Goal: Information Seeking & Learning: Learn about a topic

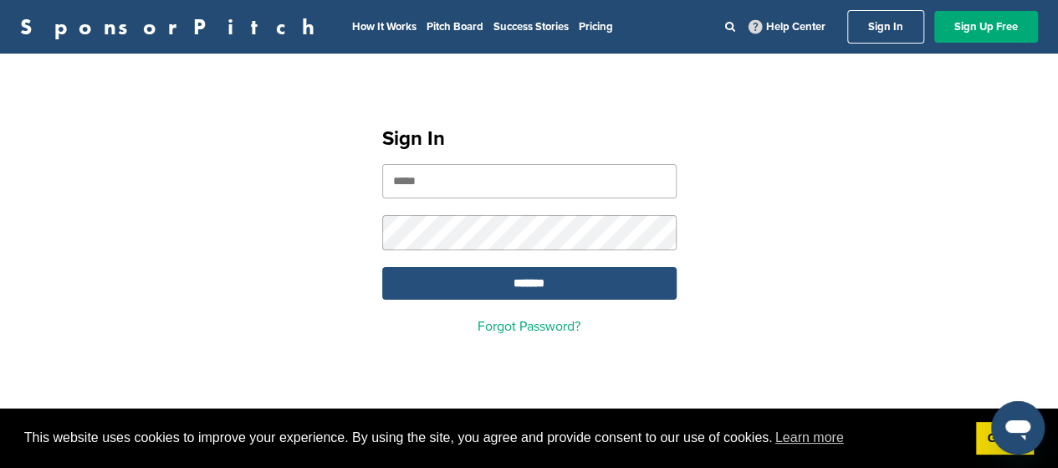
type input "**********"
click at [522, 280] on input "*******" at bounding box center [529, 283] width 294 height 33
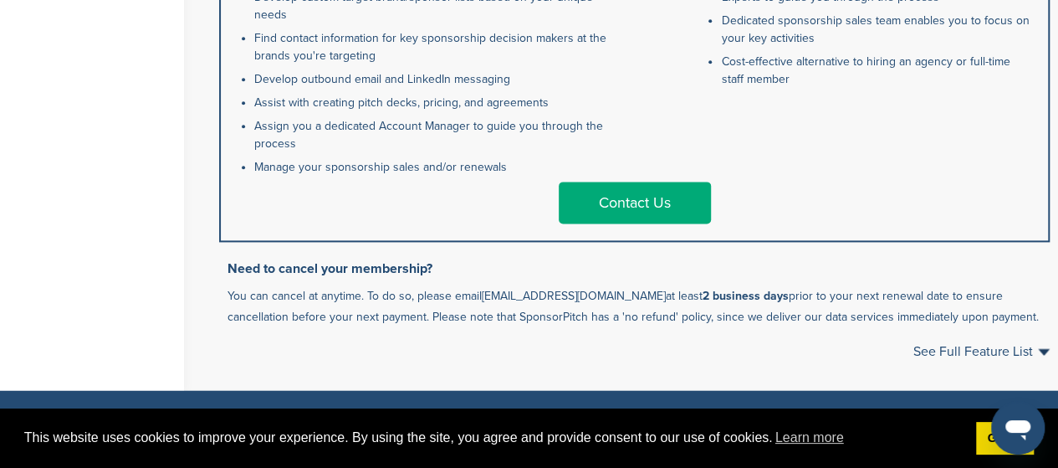
scroll to position [1012, 0]
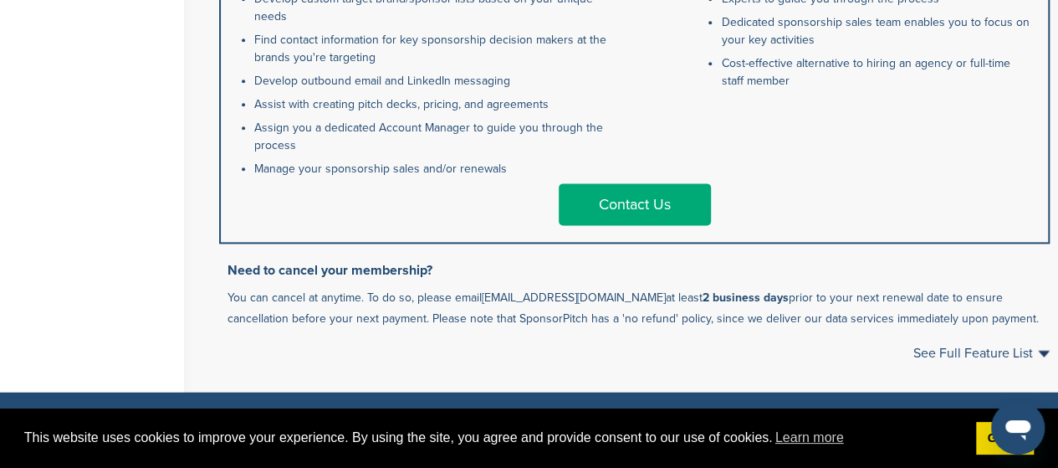
click at [629, 223] on link "Contact Us" at bounding box center [635, 204] width 152 height 42
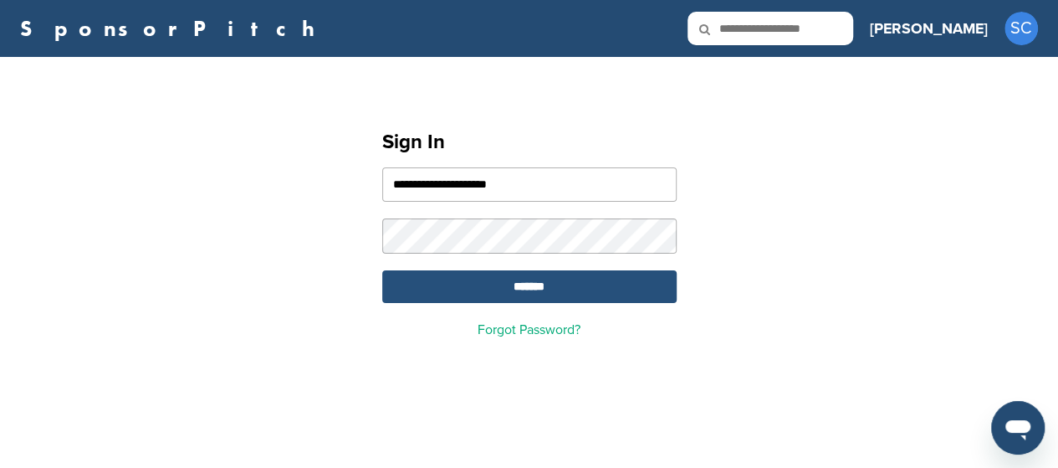
click at [528, 283] on input "*******" at bounding box center [529, 286] width 294 height 33
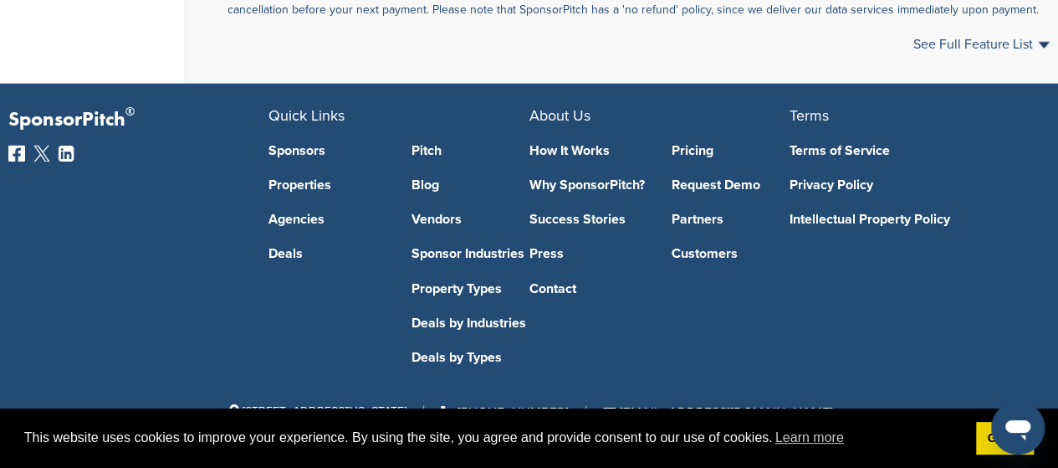
scroll to position [1350, 0]
drag, startPoint x: 1067, startPoint y: 84, endPoint x: 945, endPoint y: 418, distance: 356.2
click at [292, 148] on link "Sponsors" at bounding box center [328, 150] width 118 height 13
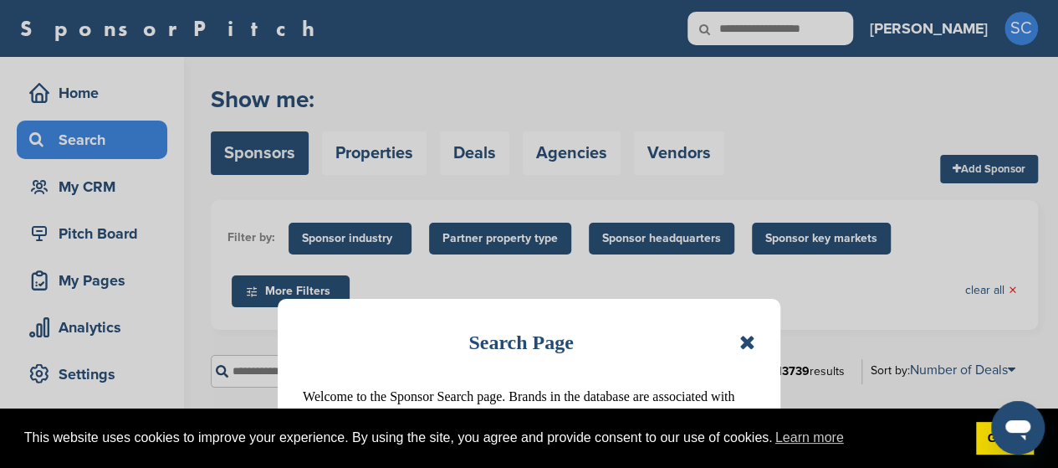
click at [745, 341] on icon at bounding box center [747, 342] width 16 height 20
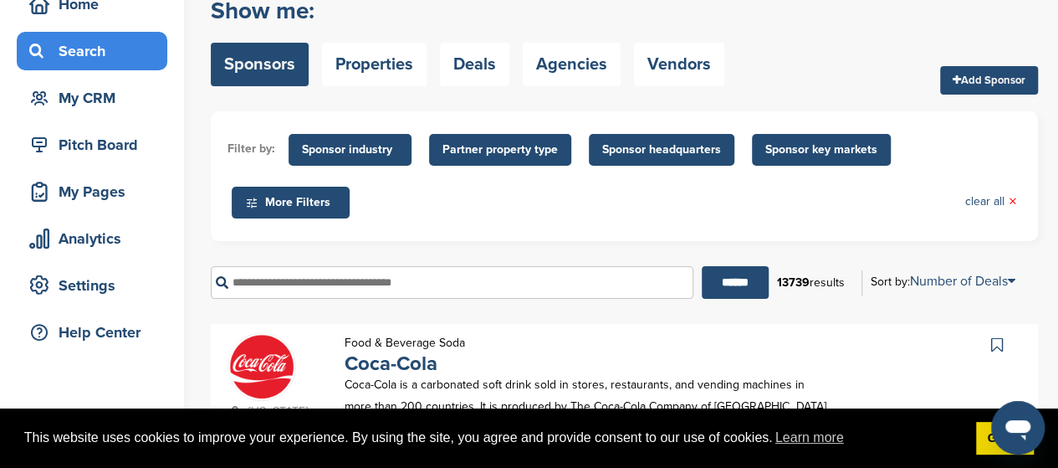
scroll to position [110, 0]
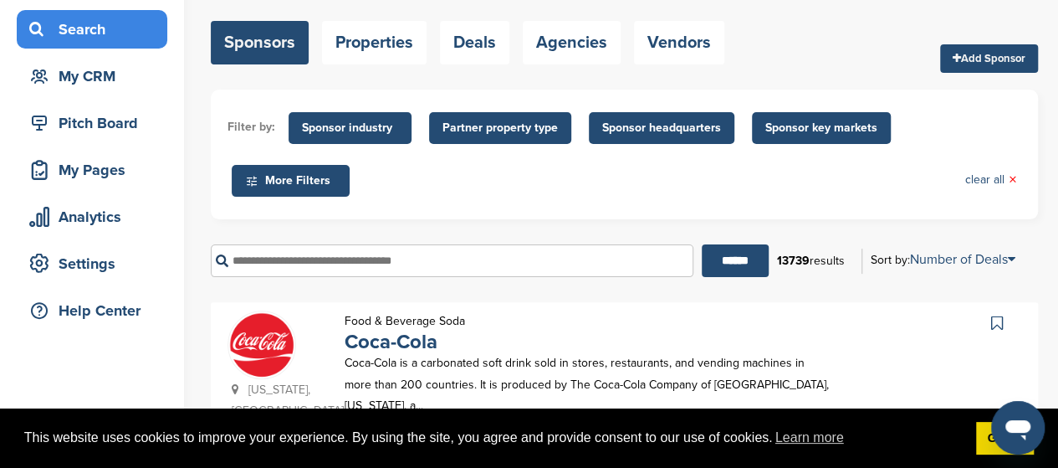
click at [259, 264] on input "text" at bounding box center [452, 260] width 483 height 33
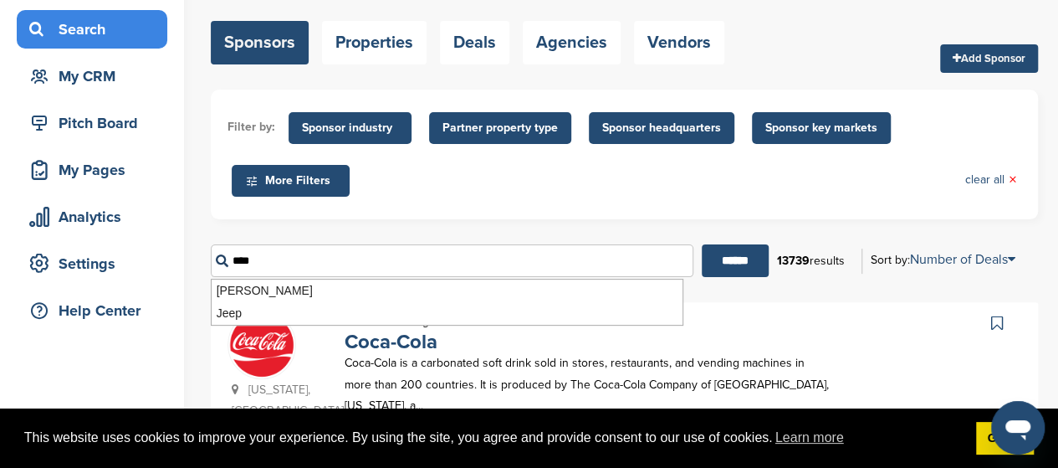
click at [702, 244] on input "******" at bounding box center [735, 260] width 67 height 33
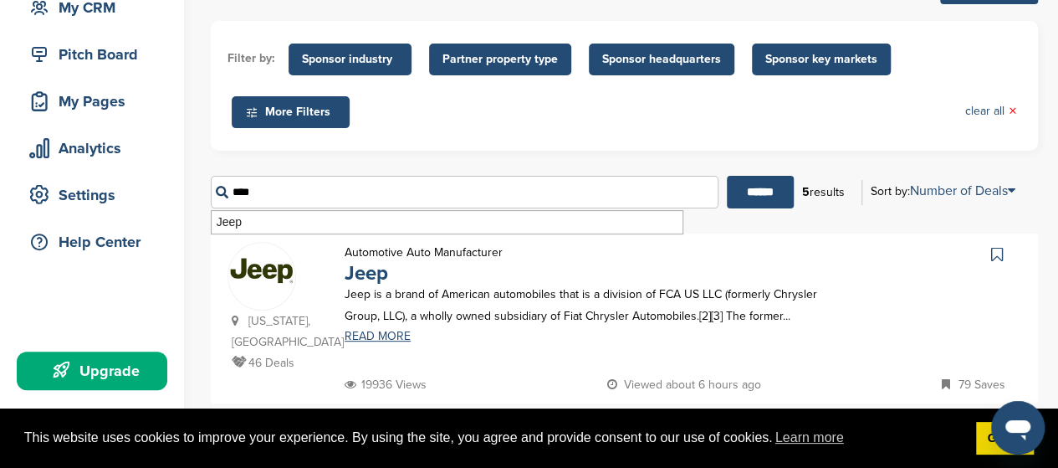
scroll to position [183, 0]
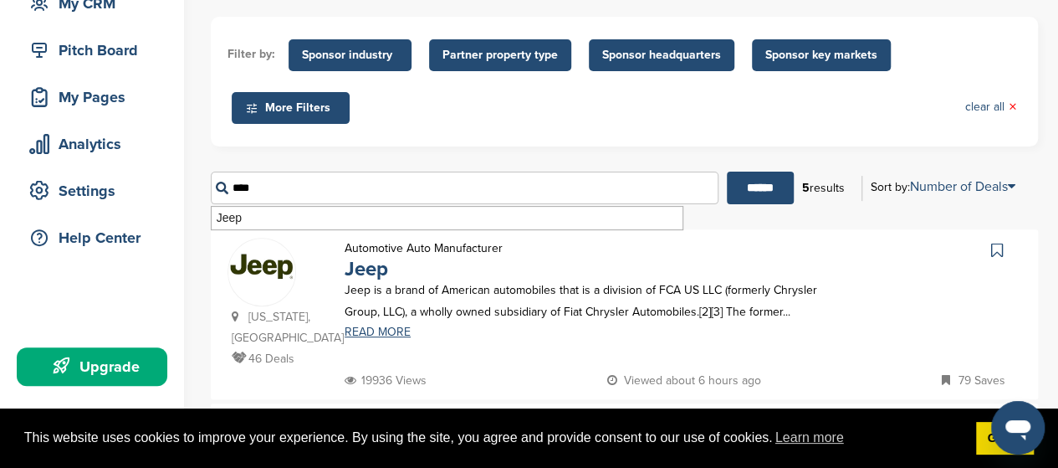
drag, startPoint x: 263, startPoint y: 192, endPoint x: 208, endPoint y: 190, distance: 54.4
type input "*********"
click at [727, 171] on input "******" at bounding box center [760, 187] width 67 height 33
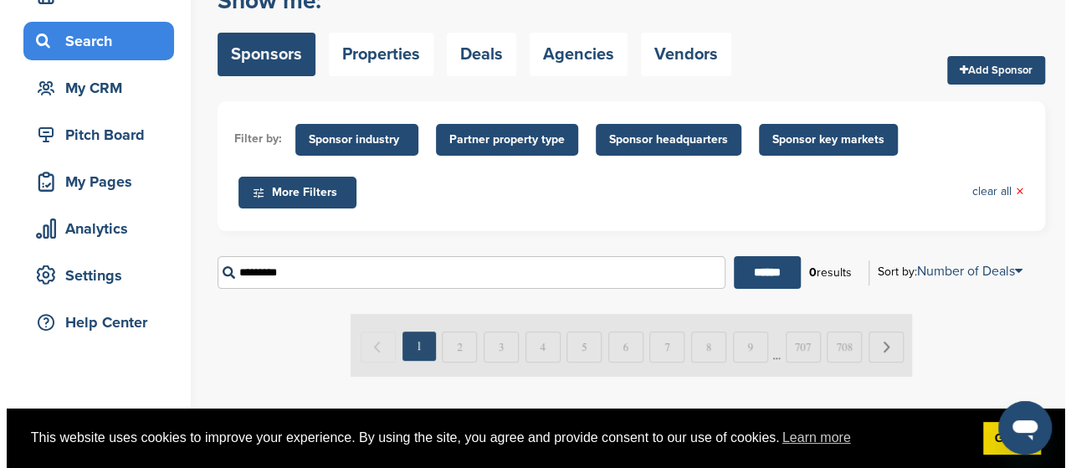
scroll to position [0, 0]
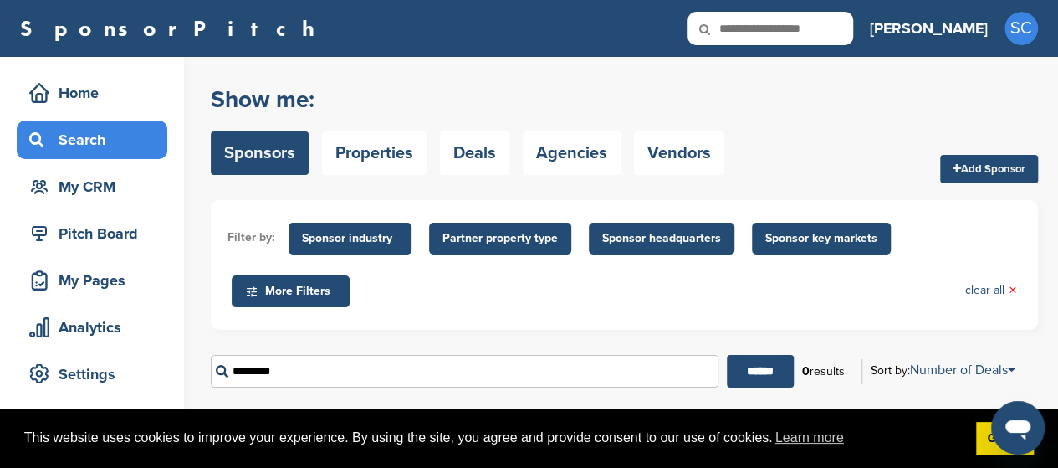
drag, startPoint x: 287, startPoint y: 368, endPoint x: 189, endPoint y: 382, distance: 98.9
click at [189, 382] on div "Home Search My CRM Pitch Board My Pages Analytics Settings Help Center Upgrade …" at bounding box center [529, 325] width 1058 height 537
click at [315, 294] on span "More Filters" at bounding box center [293, 291] width 96 height 18
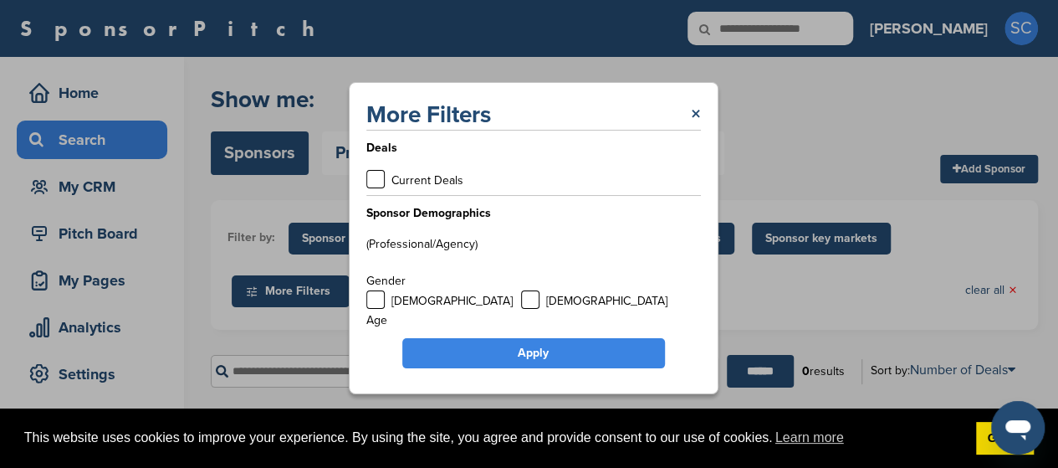
click at [693, 113] on link "×" at bounding box center [696, 115] width 10 height 30
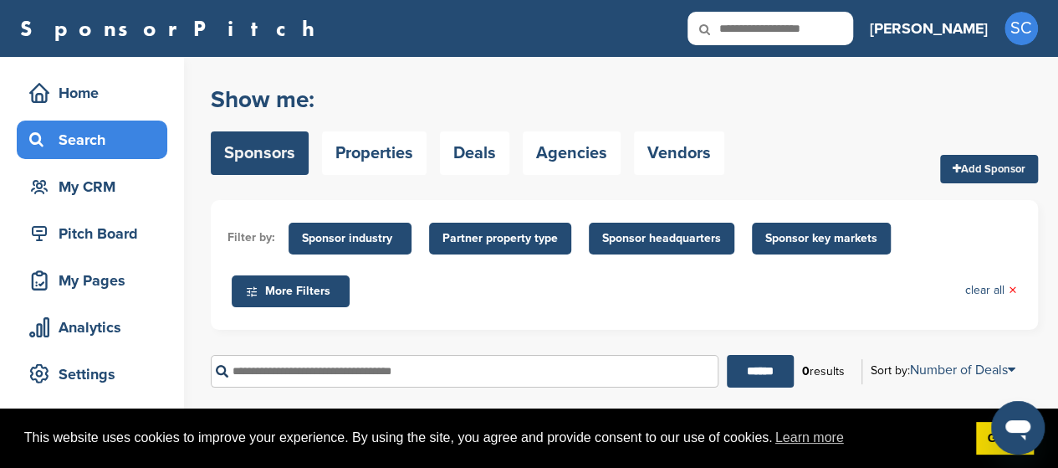
click at [809, 235] on span "Sponsor key markets" at bounding box center [821, 238] width 112 height 18
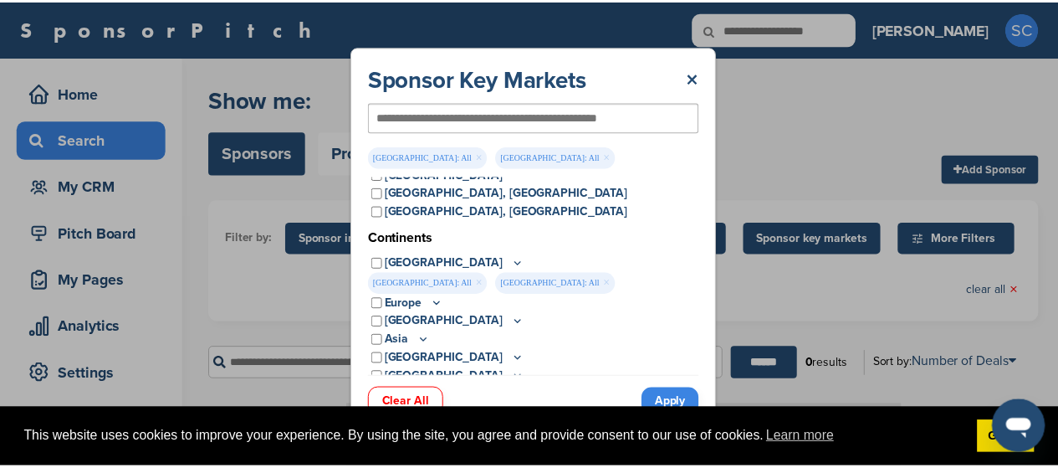
scroll to position [120, 0]
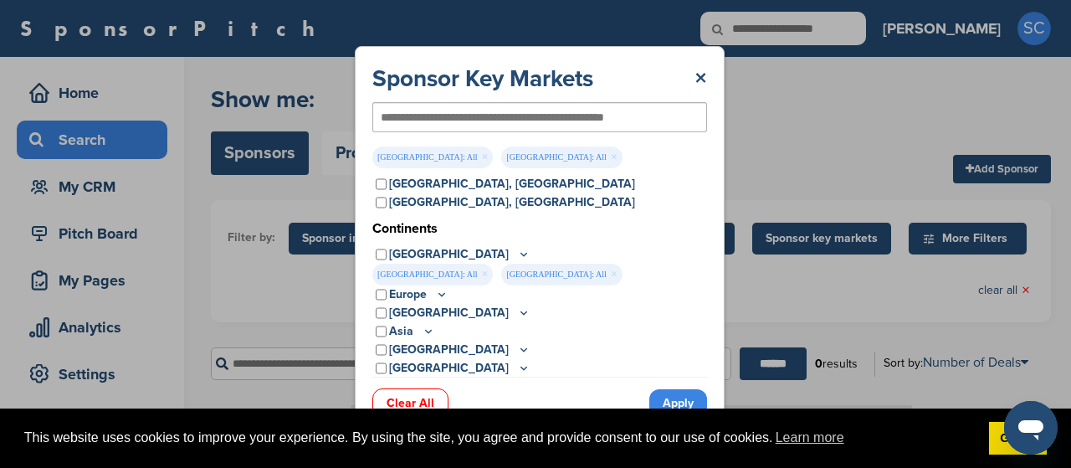
click at [671, 396] on link "Apply" at bounding box center [678, 403] width 58 height 28
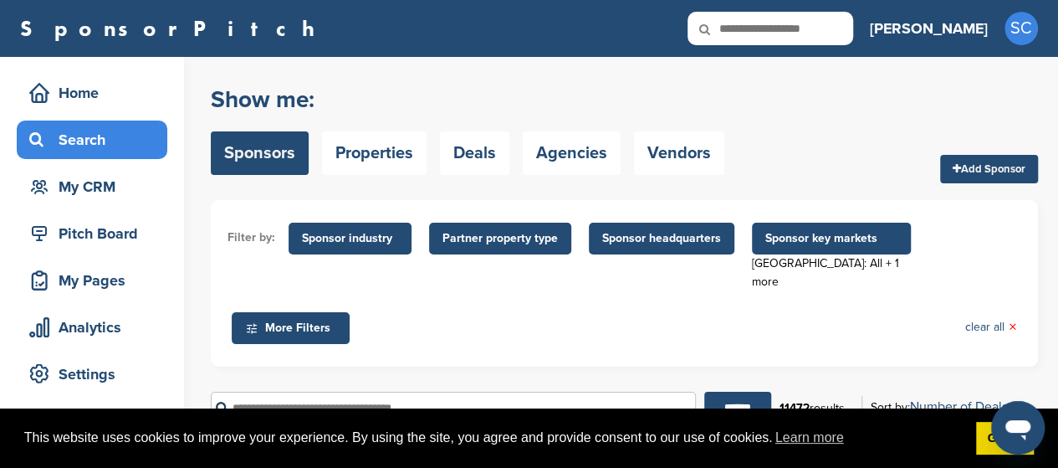
click at [308, 319] on span "More Filters" at bounding box center [293, 328] width 96 height 18
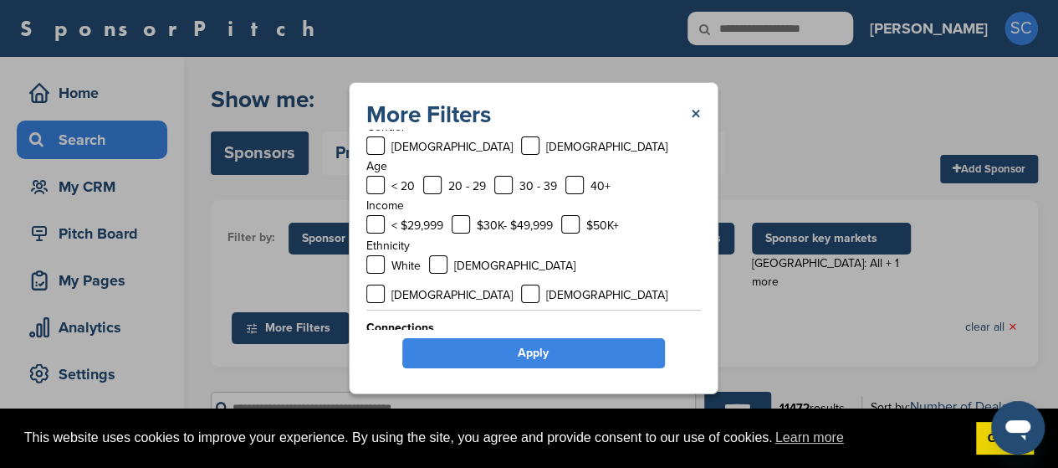
scroll to position [155, 0]
click at [571, 224] on label at bounding box center [570, 223] width 18 height 18
click at [569, 180] on label at bounding box center [574, 184] width 18 height 18
click at [371, 140] on label at bounding box center [375, 145] width 18 height 18
click at [376, 262] on label at bounding box center [375, 263] width 18 height 18
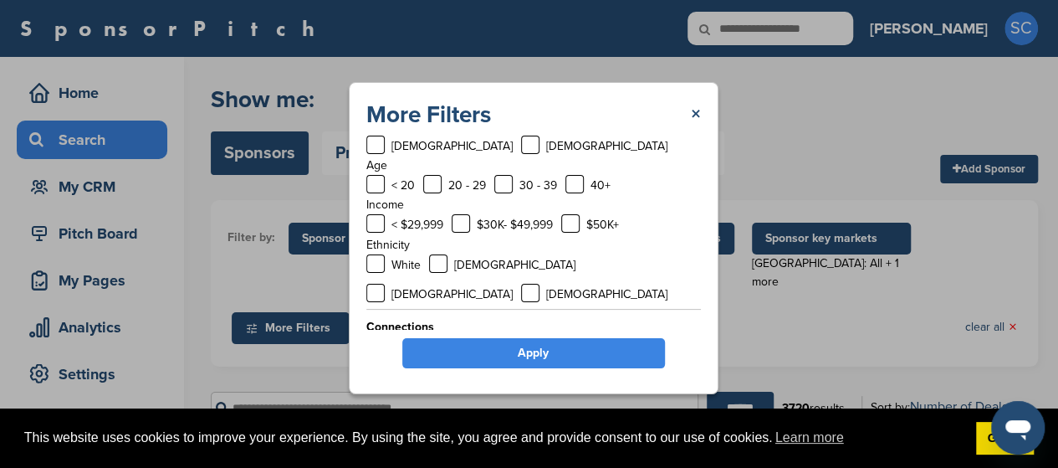
scroll to position [164, 0]
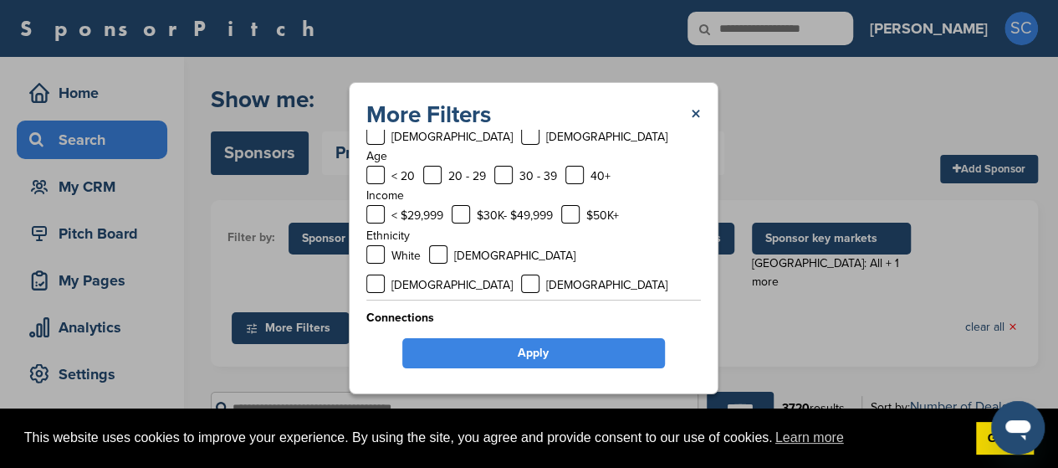
click at [537, 354] on link "Apply" at bounding box center [533, 353] width 263 height 30
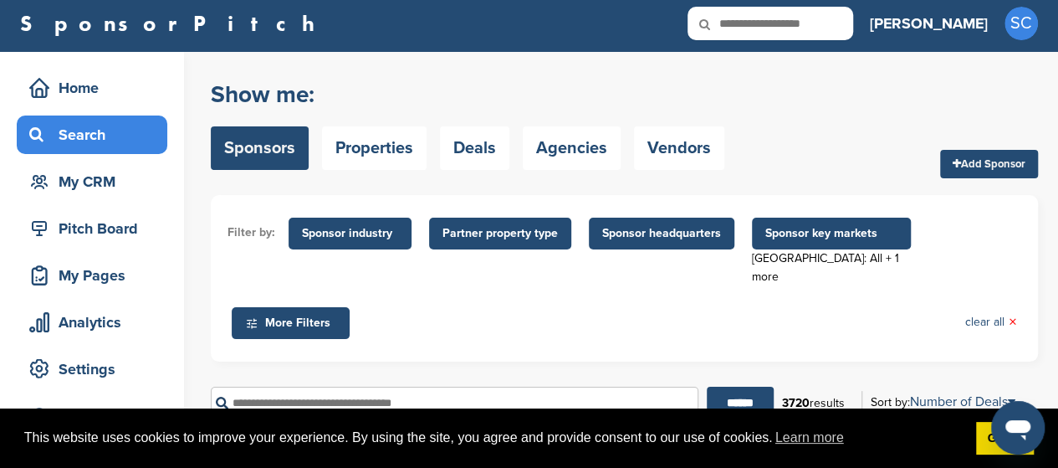
scroll to position [0, 0]
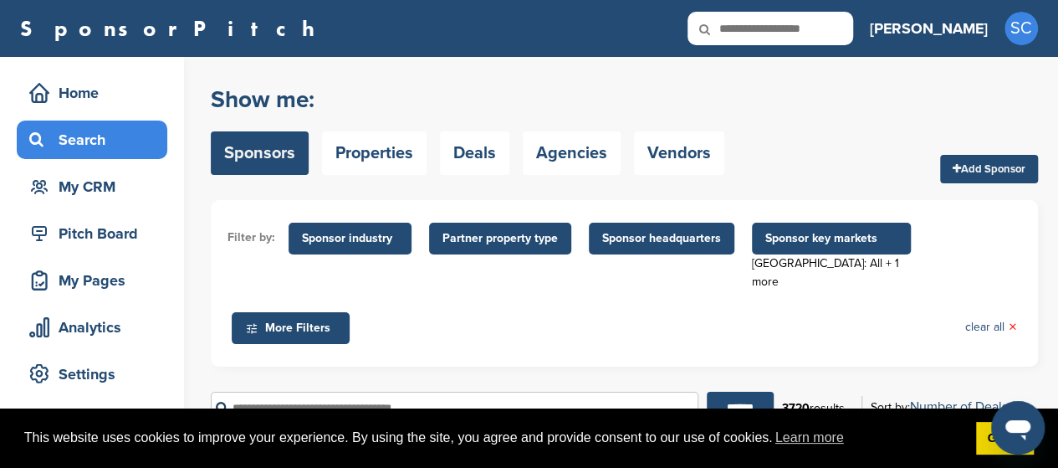
click at [271, 152] on link "Sponsors" at bounding box center [260, 152] width 98 height 43
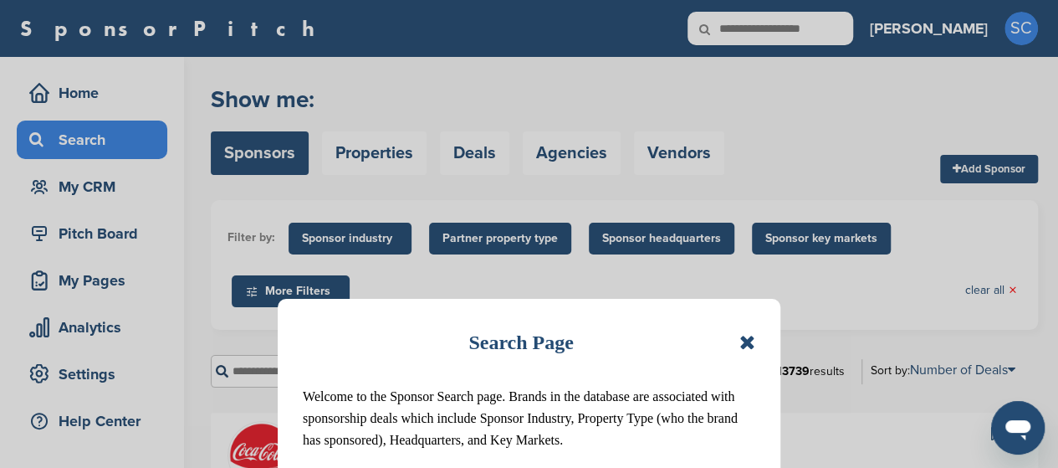
click at [747, 344] on icon at bounding box center [747, 342] width 16 height 20
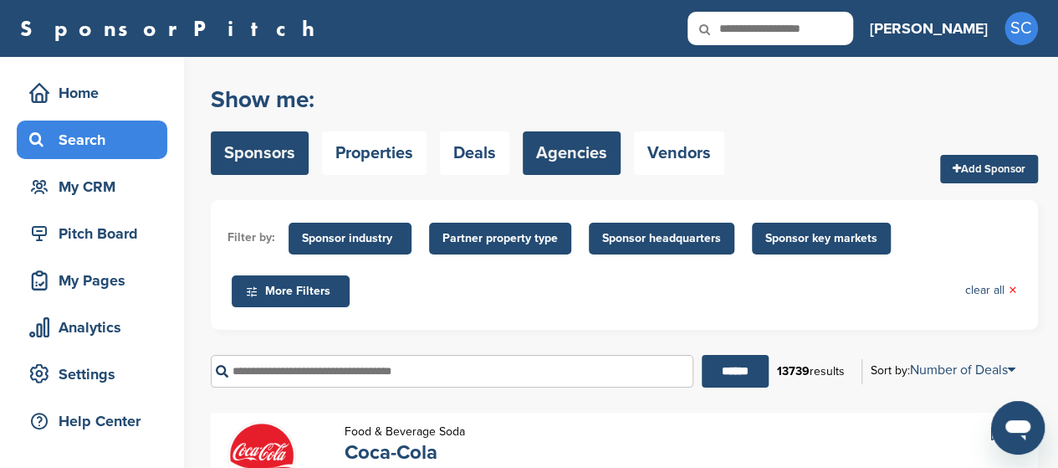
click at [576, 161] on link "Agencies" at bounding box center [572, 152] width 98 height 43
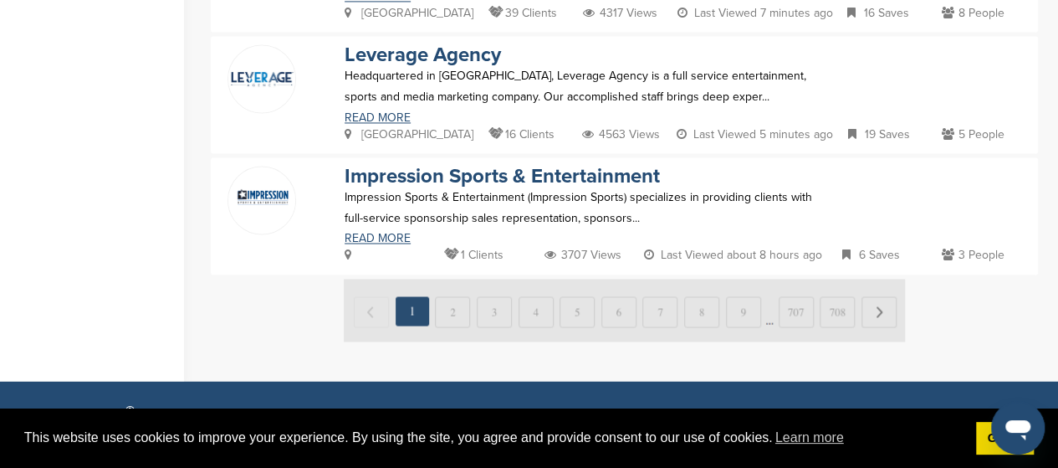
scroll to position [1301, 0]
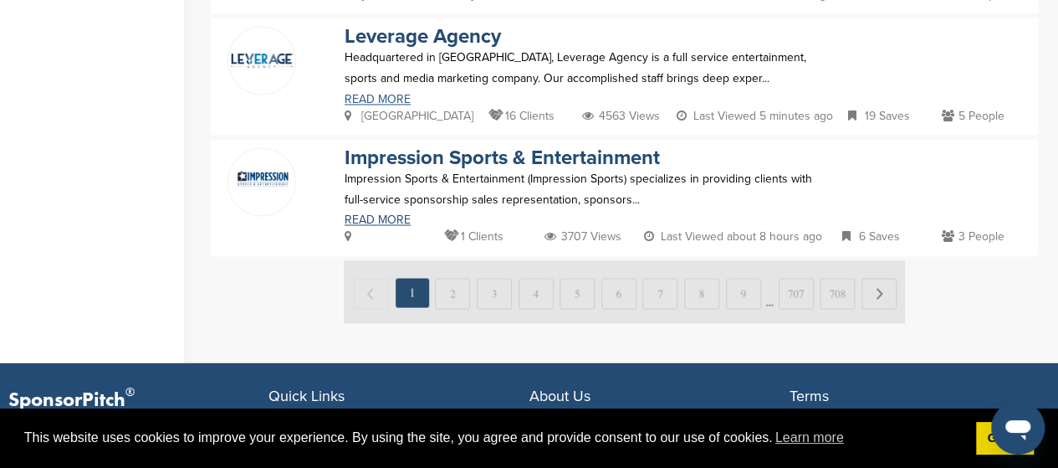
click at [387, 95] on link "READ MORE" at bounding box center [588, 100] width 487 height 12
click at [445, 294] on img at bounding box center [624, 291] width 561 height 63
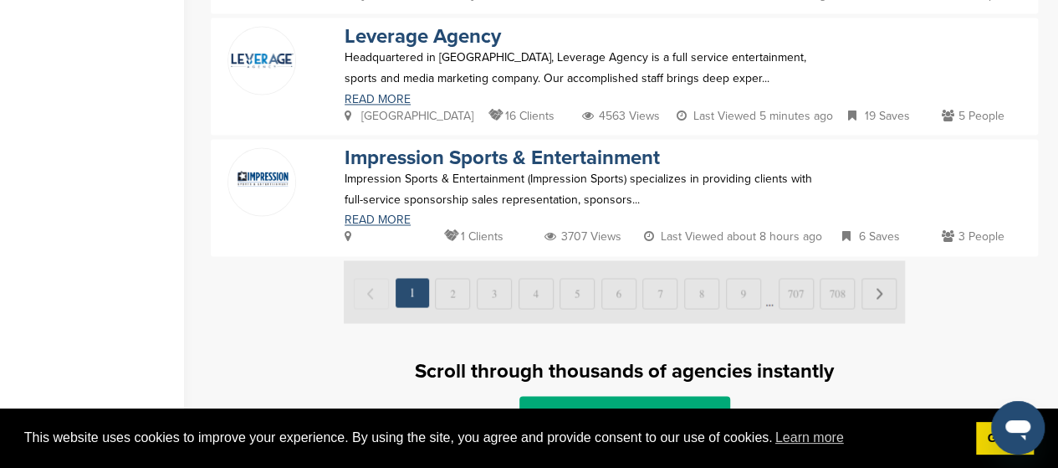
click at [458, 294] on img at bounding box center [624, 291] width 561 height 63
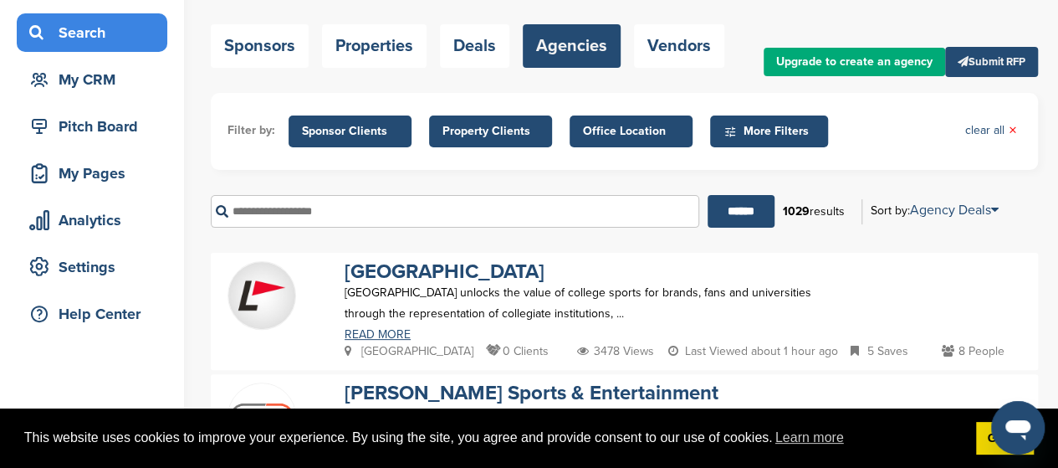
scroll to position [89, 0]
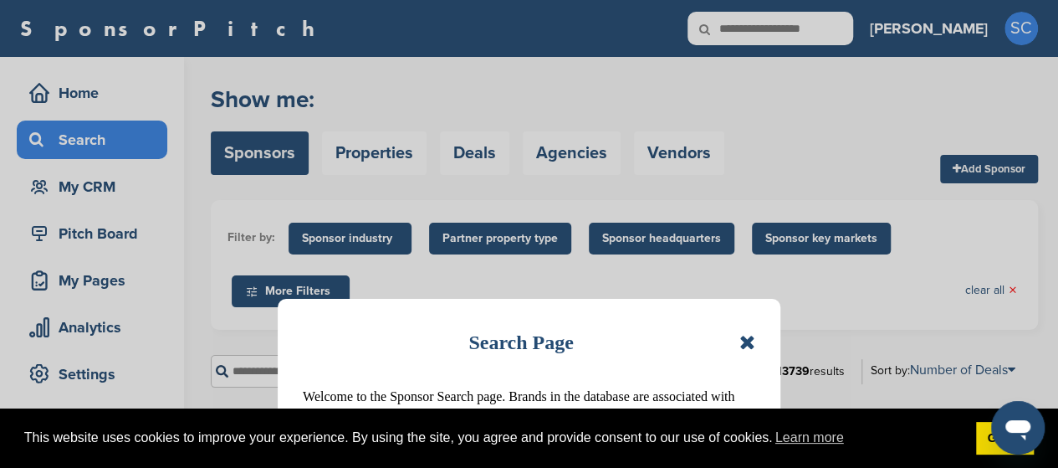
drag, startPoint x: 751, startPoint y: 340, endPoint x: 749, endPoint y: 332, distance: 8.7
click at [750, 340] on icon at bounding box center [747, 342] width 16 height 20
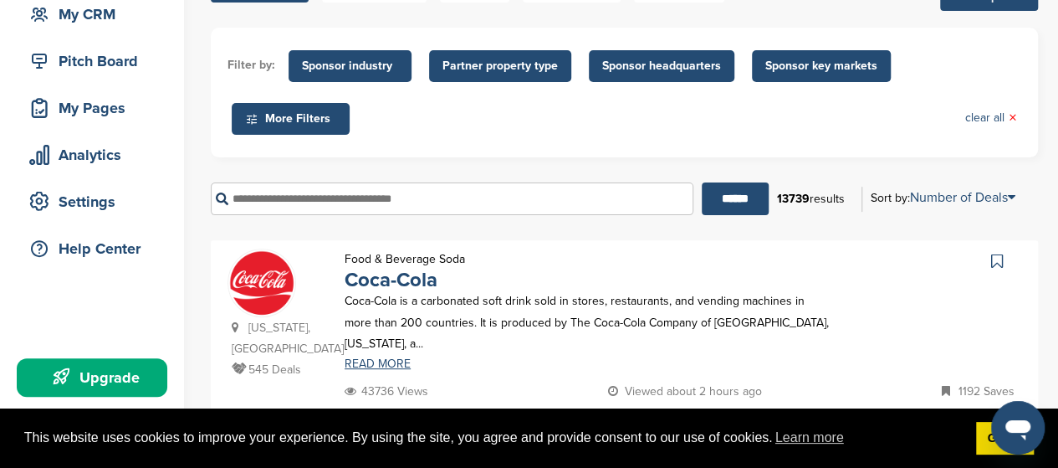
scroll to position [194, 0]
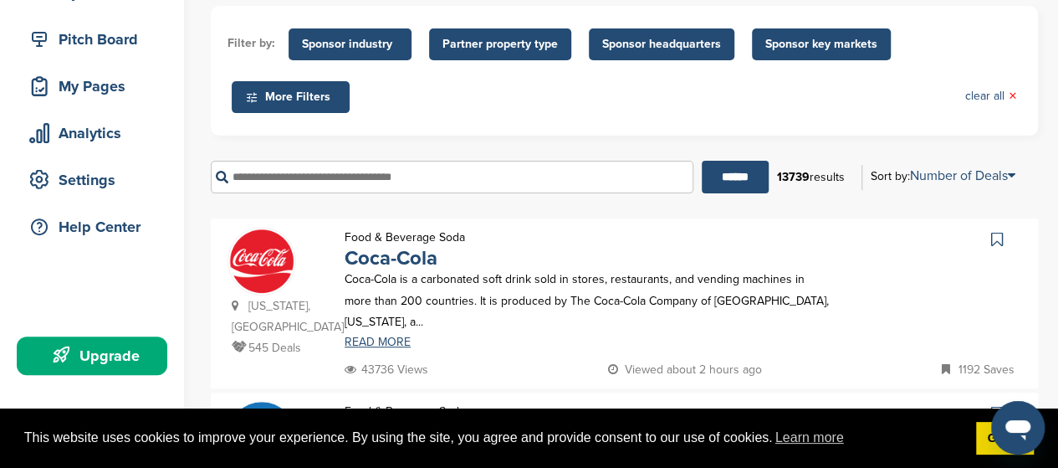
click at [360, 46] on span "Sponsor industry" at bounding box center [350, 44] width 96 height 18
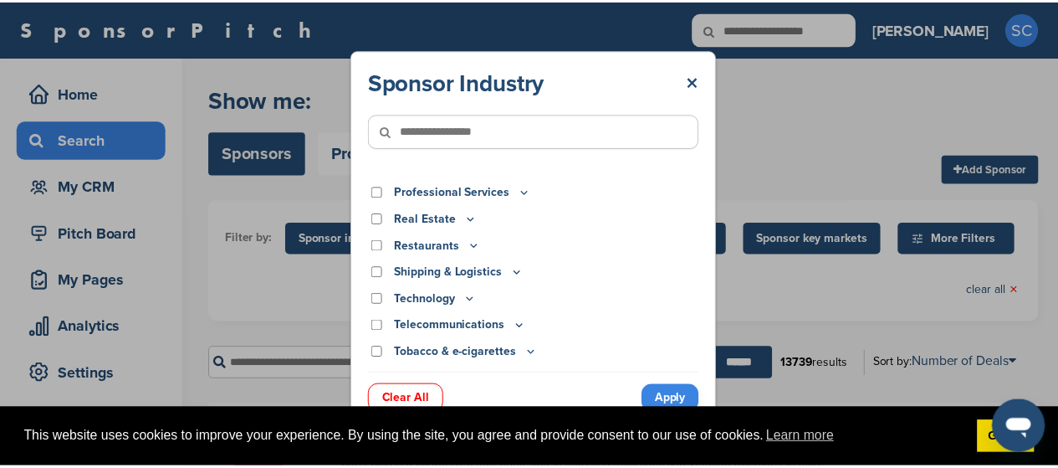
scroll to position [571, 0]
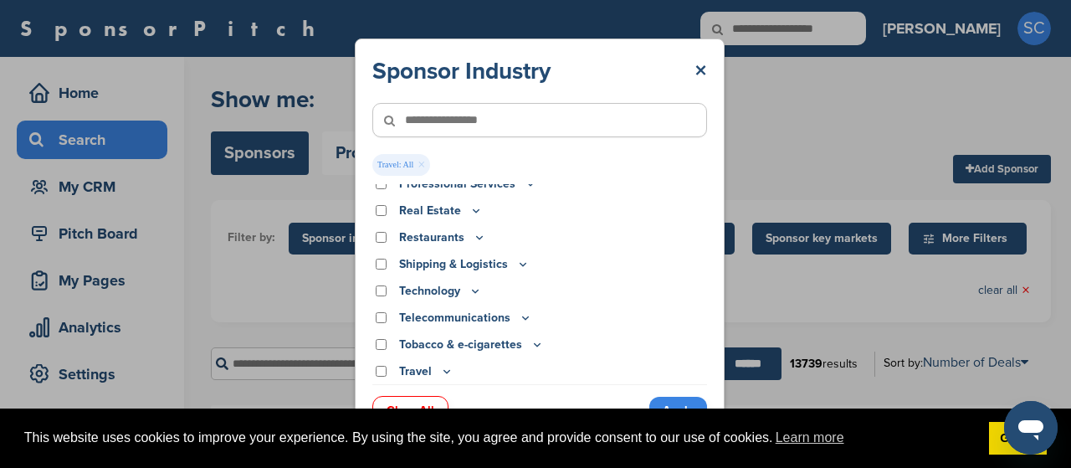
click at [674, 404] on link "Apply" at bounding box center [678, 411] width 58 height 28
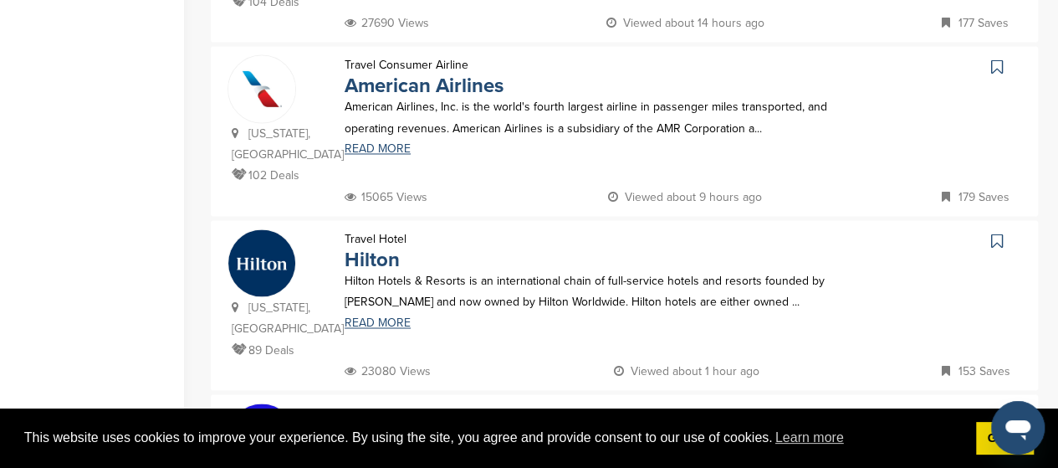
scroll to position [1257, 0]
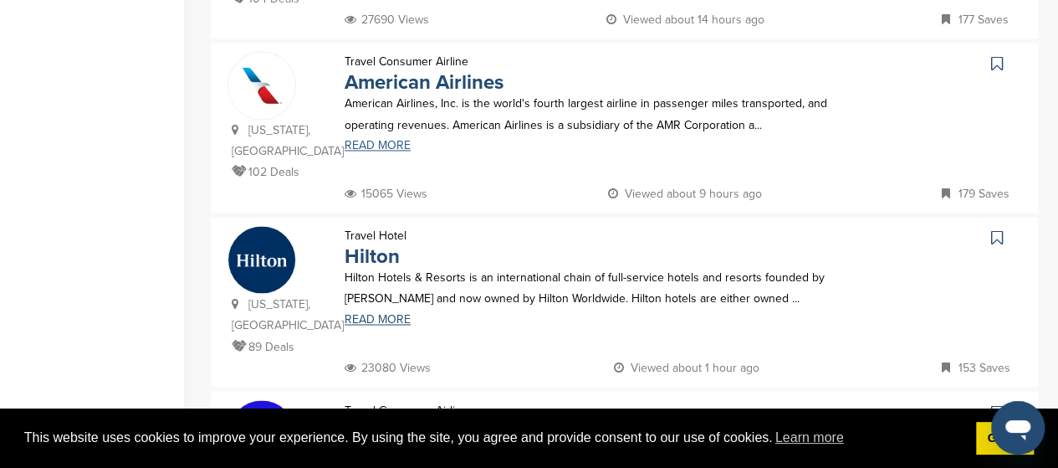
click at [375, 140] on link "READ MORE" at bounding box center [588, 146] width 487 height 12
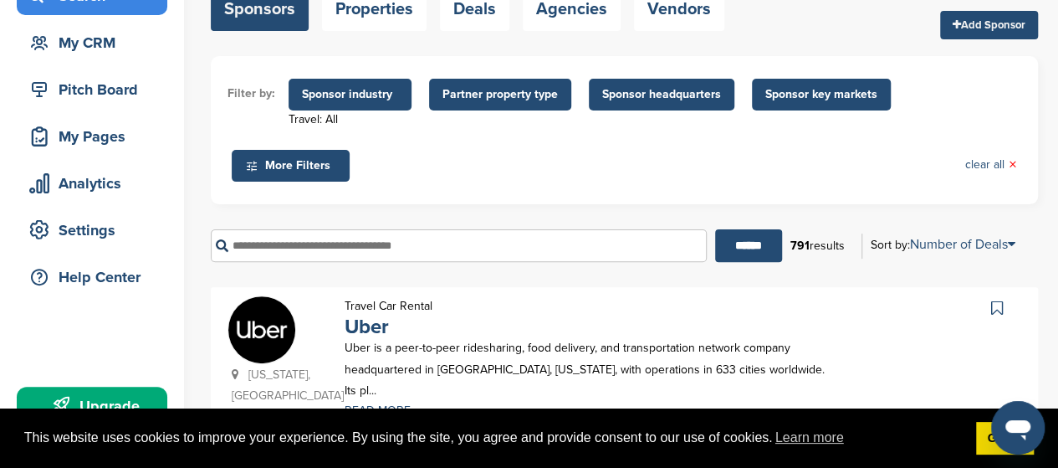
scroll to position [0, 0]
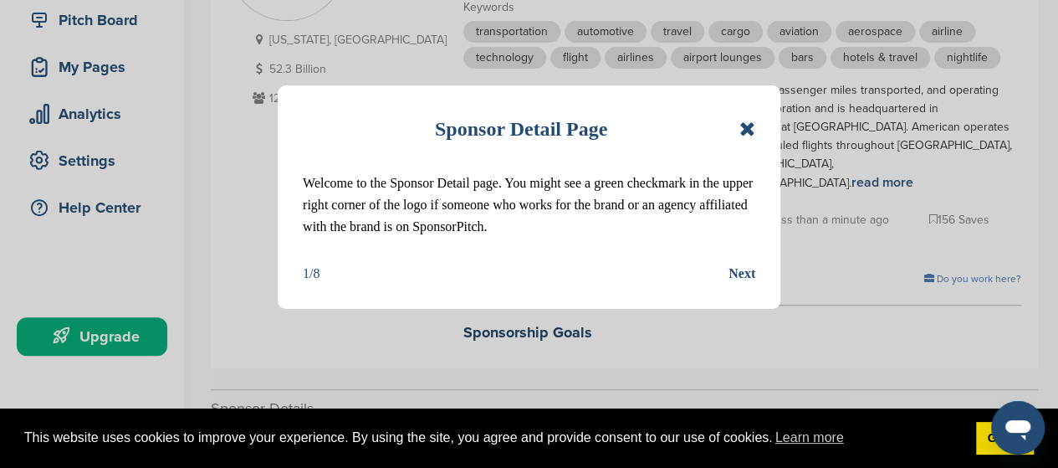
scroll to position [193, 0]
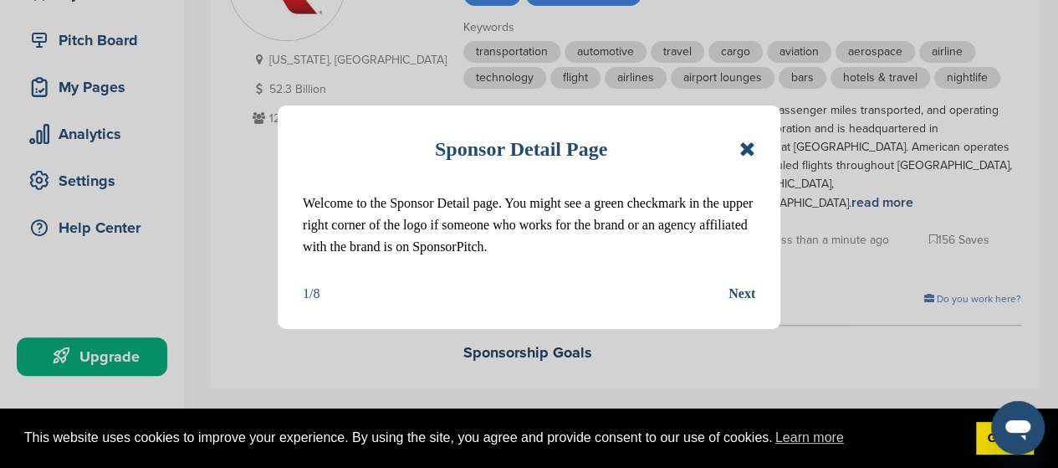
click at [745, 148] on icon at bounding box center [747, 149] width 16 height 20
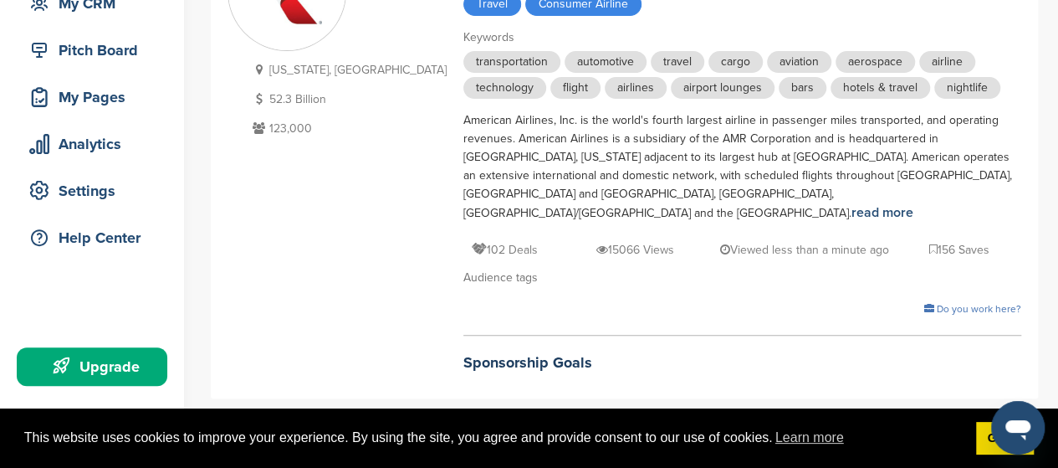
scroll to position [0, 0]
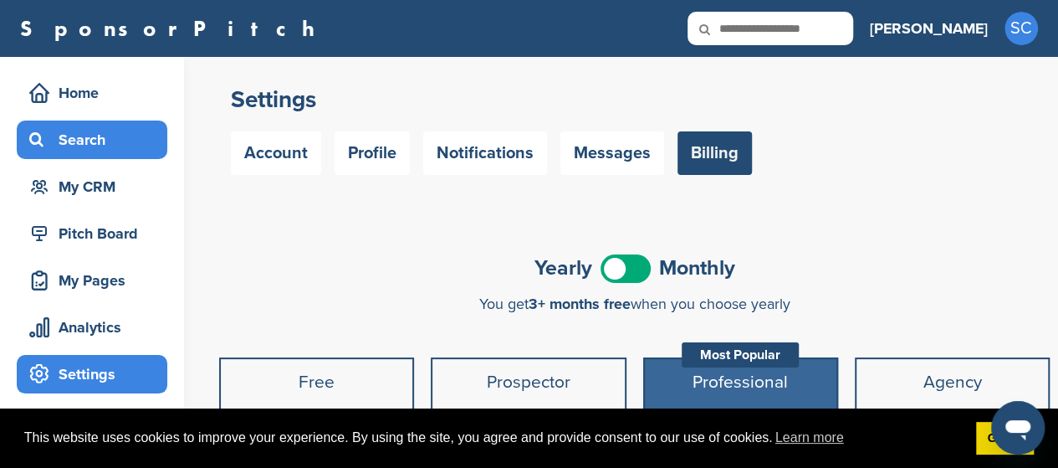
click at [74, 145] on div "Search" at bounding box center [96, 140] width 142 height 30
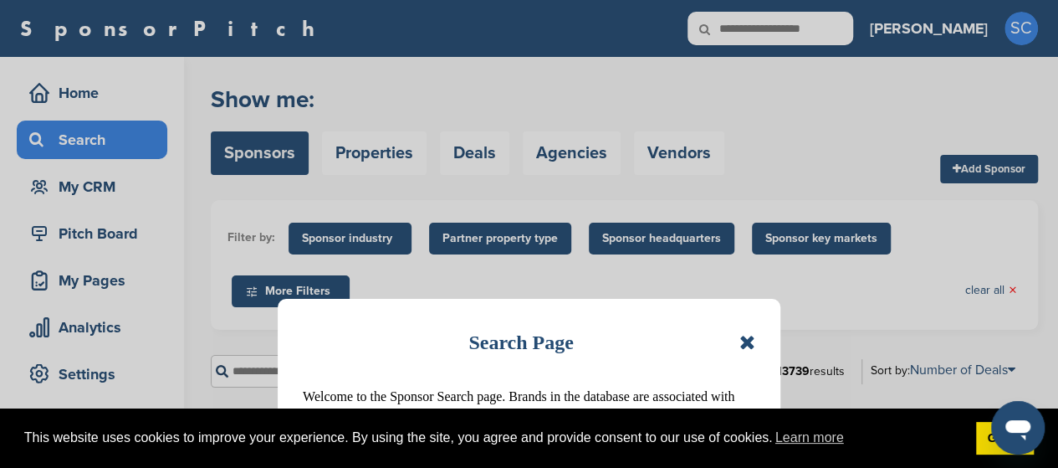
click at [747, 348] on icon at bounding box center [747, 342] width 16 height 20
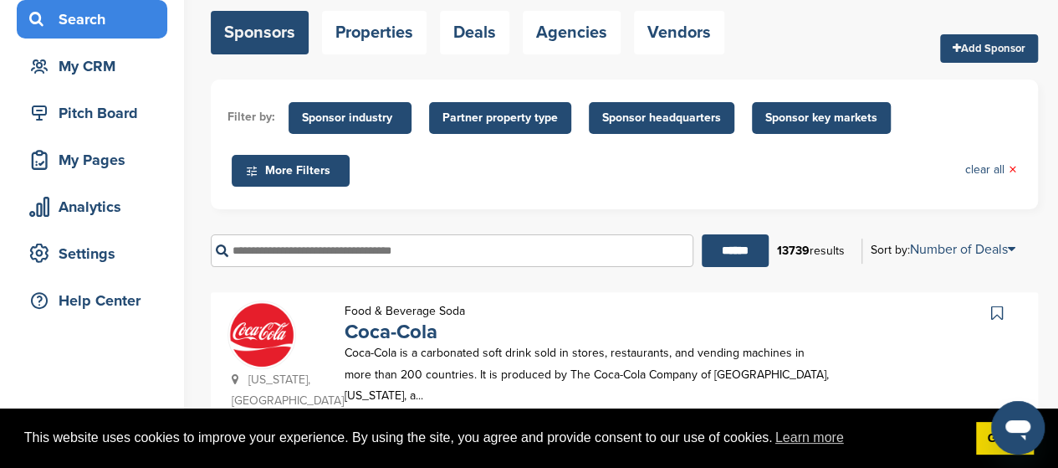
scroll to position [124, 0]
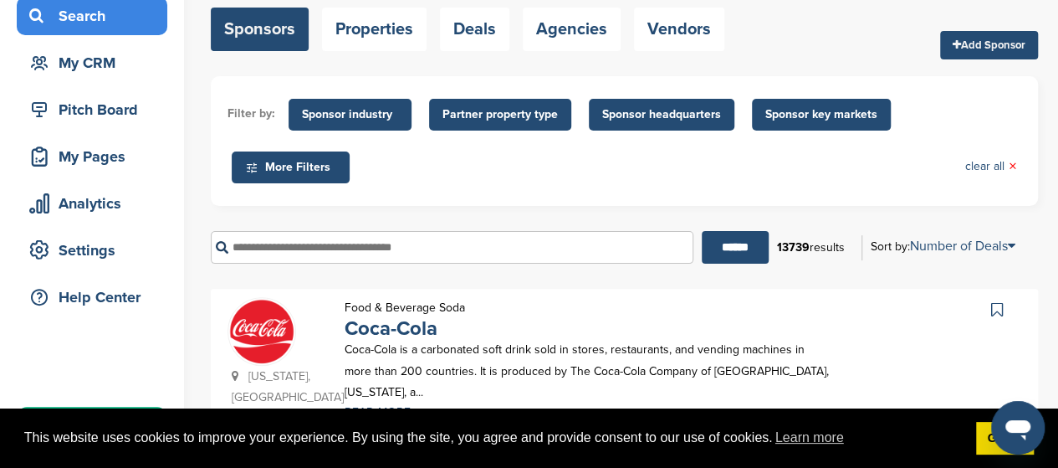
click at [356, 106] on span "Sponsor industry" at bounding box center [350, 114] width 96 height 18
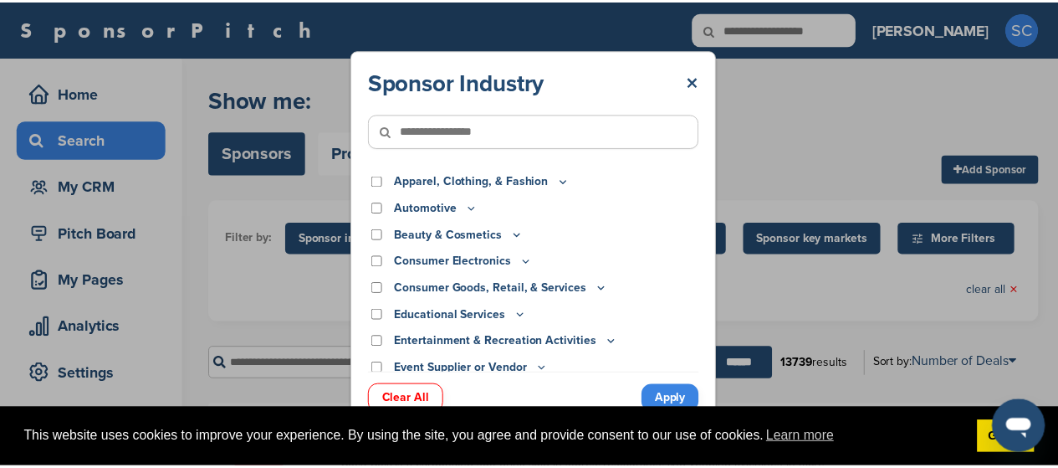
scroll to position [0, 0]
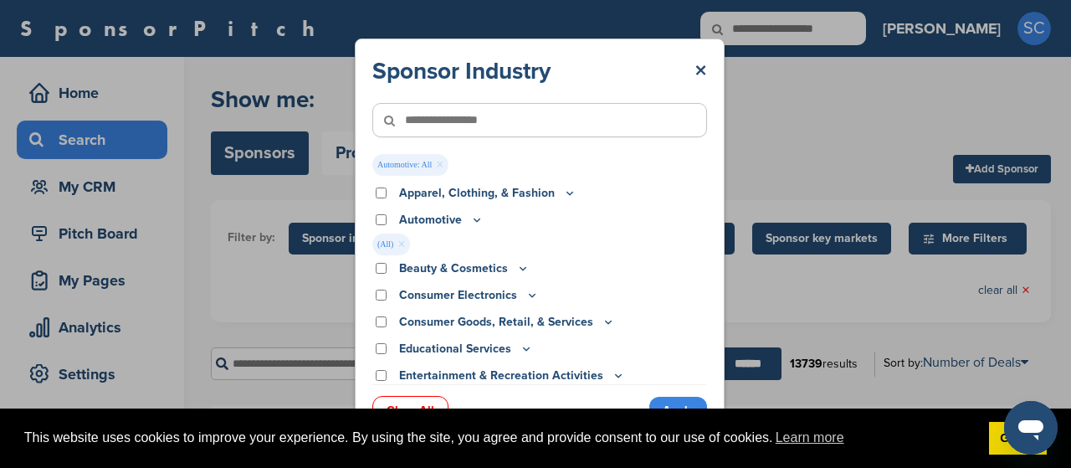
click at [676, 403] on link "Apply" at bounding box center [678, 411] width 58 height 28
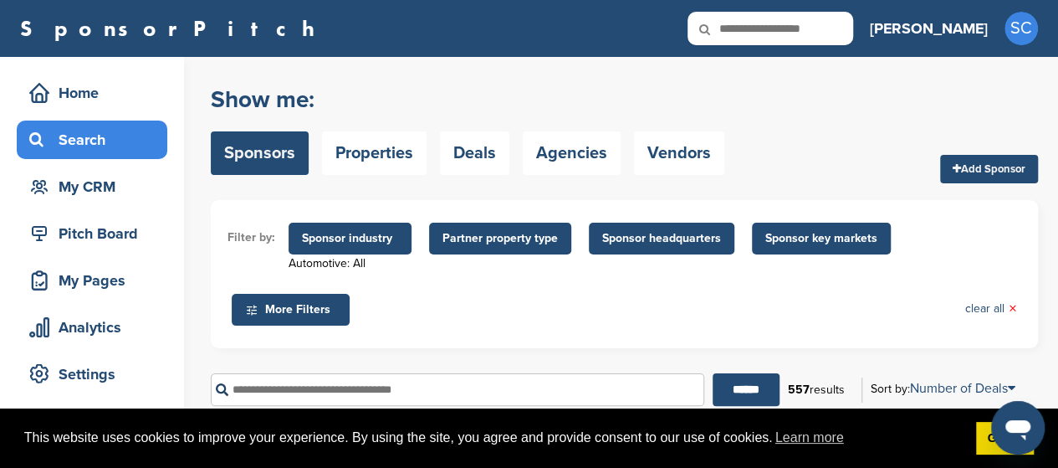
click at [355, 237] on span "Sponsor industry" at bounding box center [350, 238] width 96 height 18
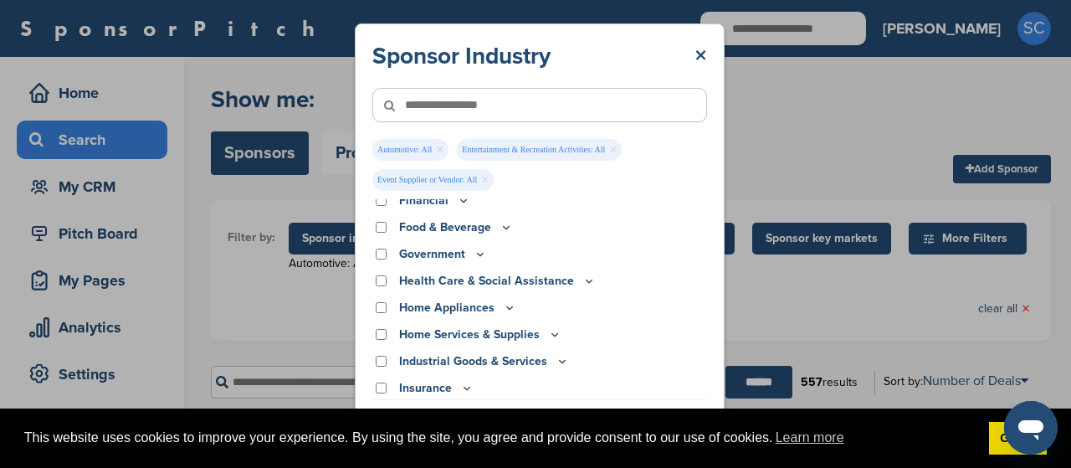
scroll to position [316, 0]
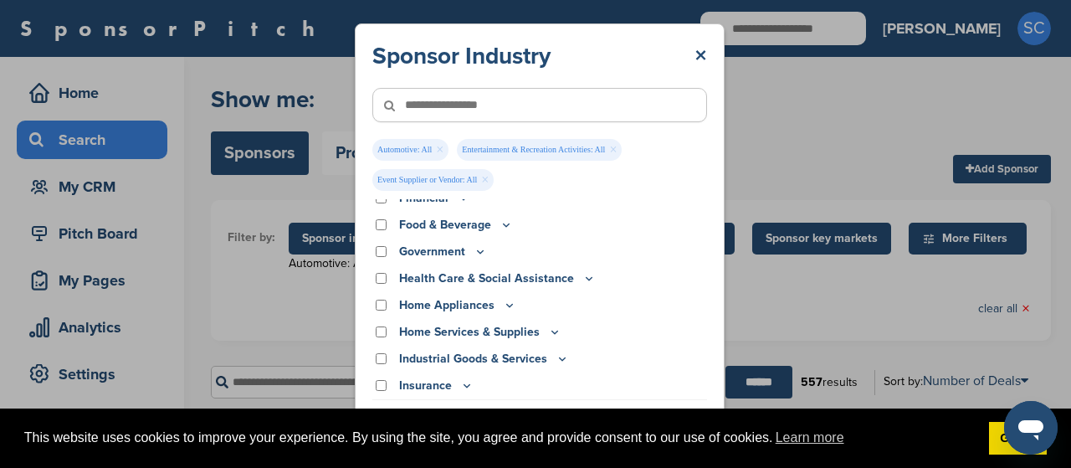
click at [696, 50] on link "×" at bounding box center [700, 56] width 13 height 30
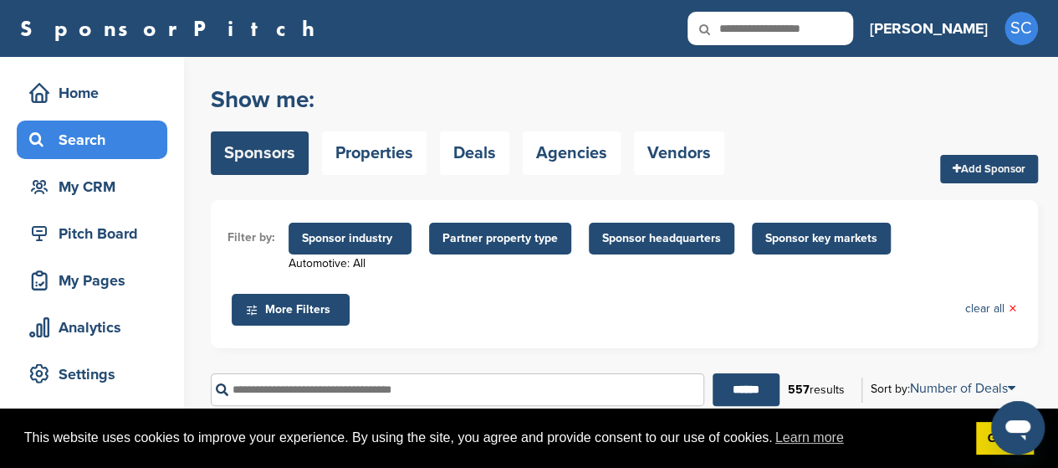
click at [358, 240] on span "Sponsor industry" at bounding box center [350, 238] width 96 height 18
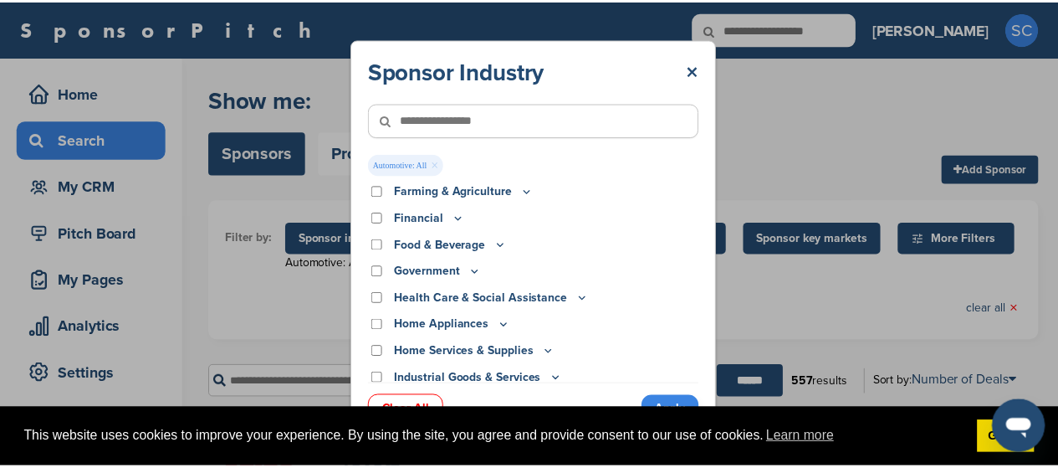
scroll to position [240, 0]
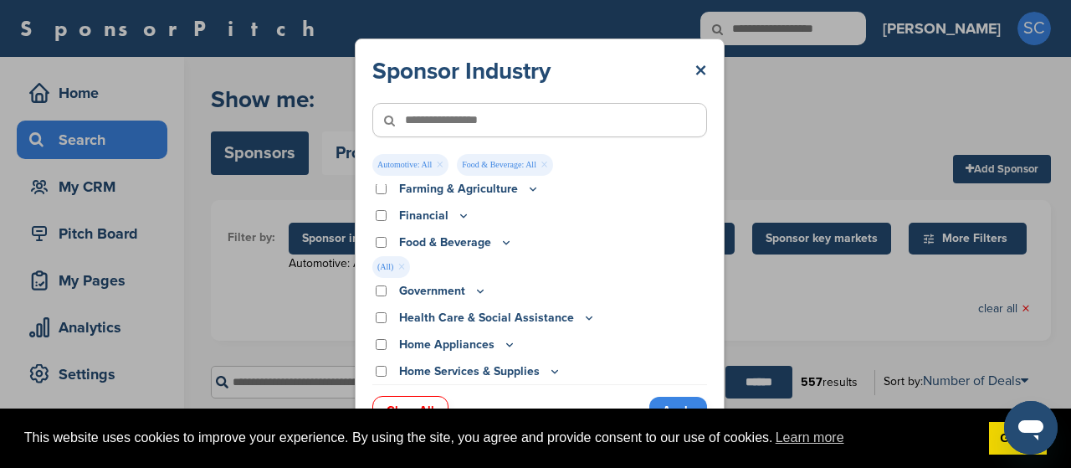
click at [668, 401] on link "Apply" at bounding box center [678, 411] width 58 height 28
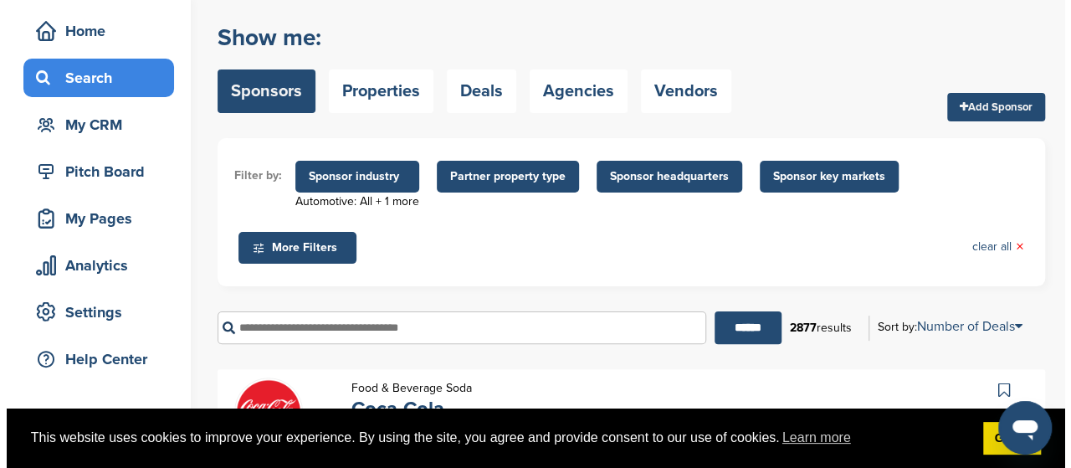
scroll to position [0, 0]
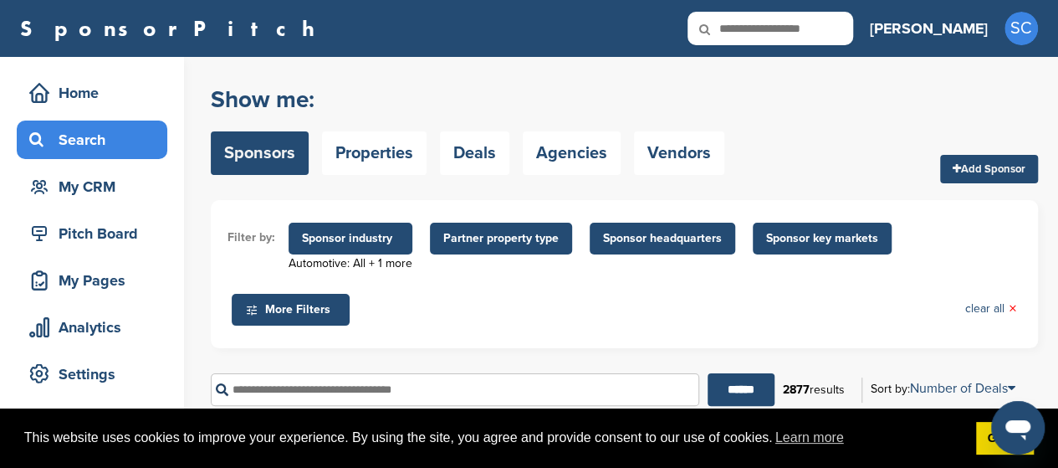
click at [356, 240] on span "Sponsor industry" at bounding box center [350, 238] width 97 height 18
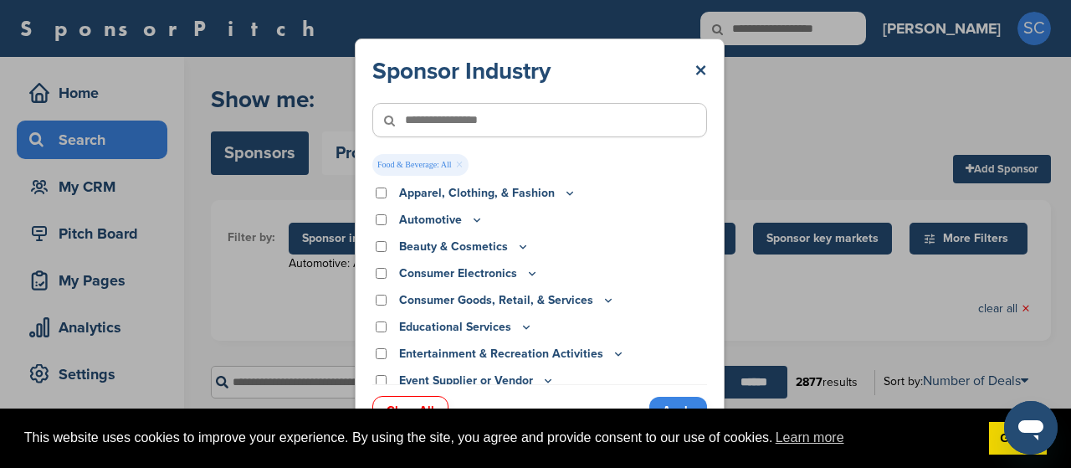
click at [681, 404] on link "Apply" at bounding box center [678, 411] width 58 height 28
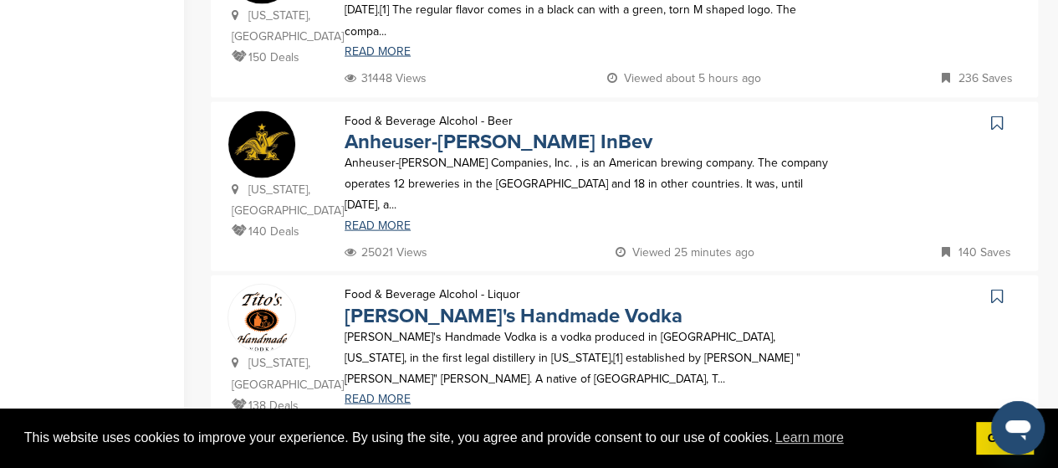
scroll to position [1723, 0]
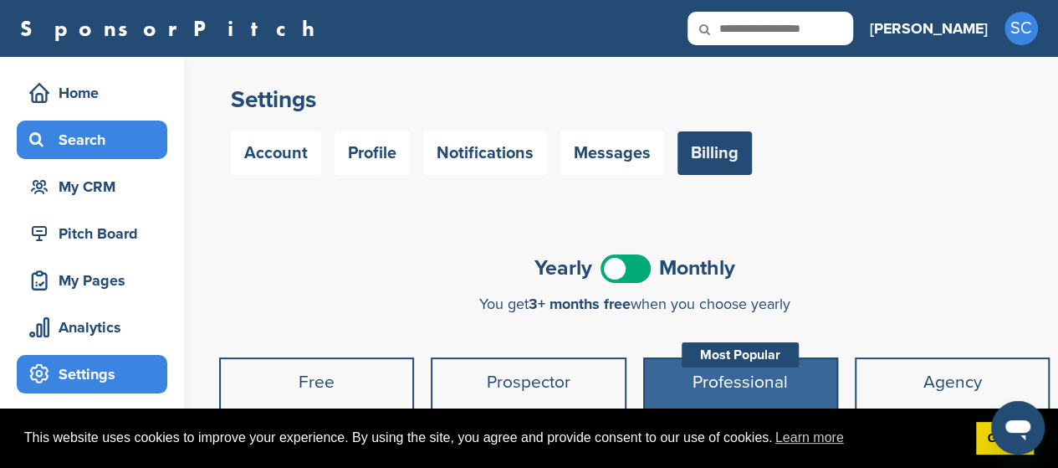
click at [77, 143] on div "Search" at bounding box center [96, 140] width 142 height 30
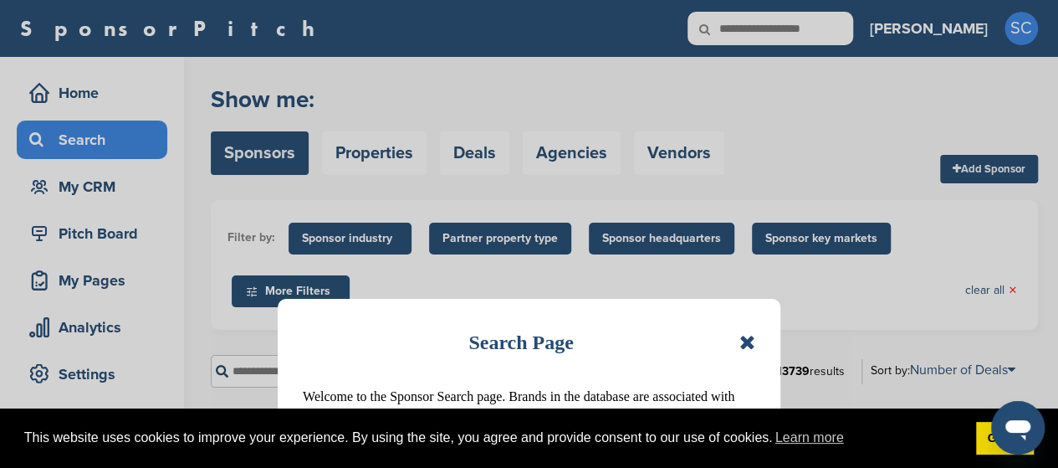
click at [357, 233] on div "Search Page Welcome to the Sponsor Search page. Brands in the database are asso…" at bounding box center [529, 234] width 1058 height 468
drag, startPoint x: 748, startPoint y: 342, endPoint x: 545, endPoint y: 282, distance: 211.2
click at [741, 338] on icon at bounding box center [747, 342] width 16 height 20
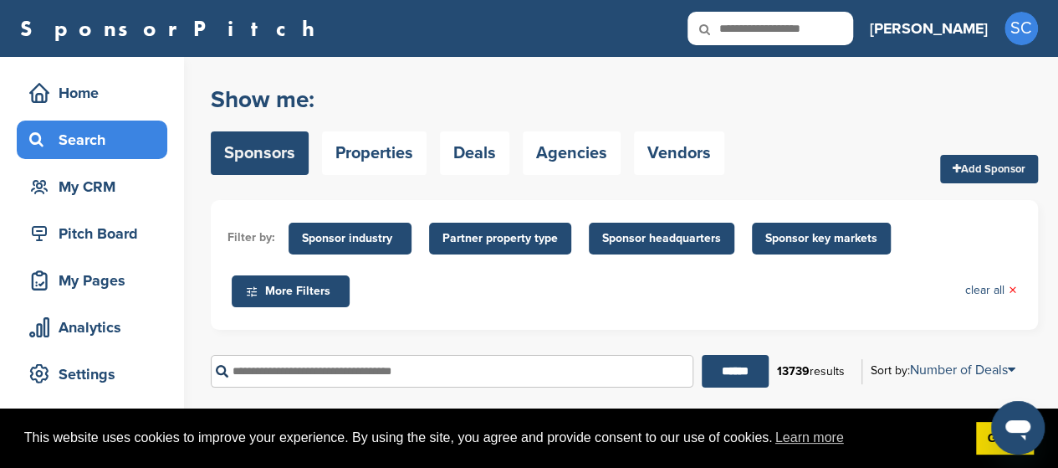
click at [366, 233] on span "Sponsor industry" at bounding box center [350, 238] width 96 height 18
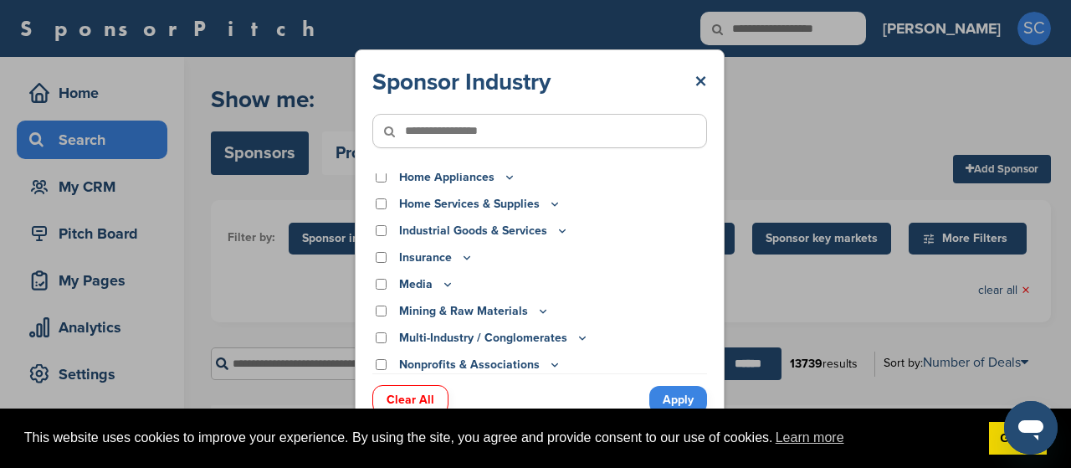
scroll to position [266, 0]
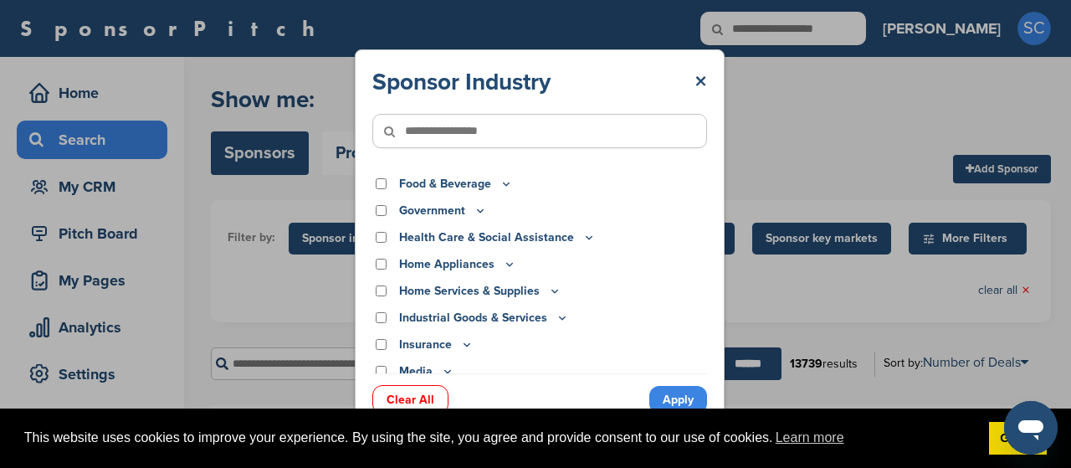
click at [420, 131] on icon at bounding box center [400, 131] width 57 height 35
click at [422, 128] on icon at bounding box center [400, 131] width 57 height 35
click at [438, 131] on input"] "text" at bounding box center [539, 131] width 335 height 34
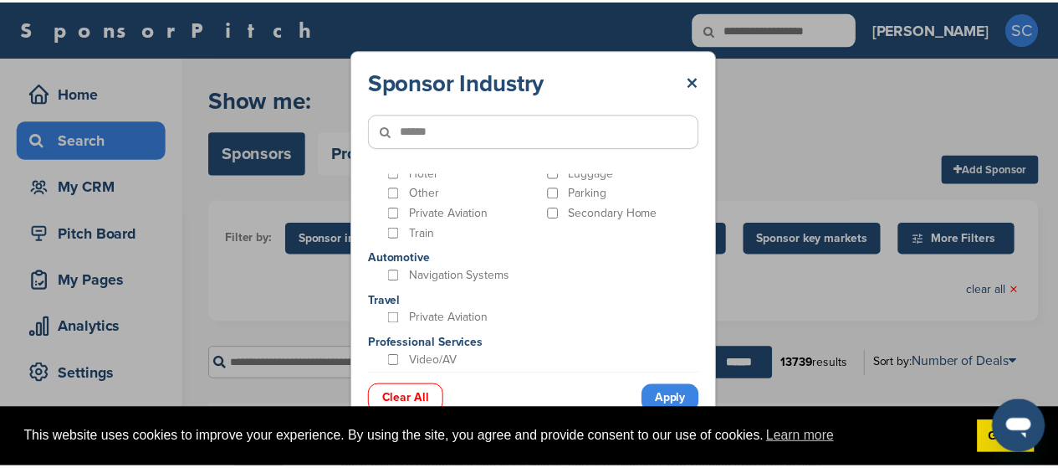
scroll to position [0, 0]
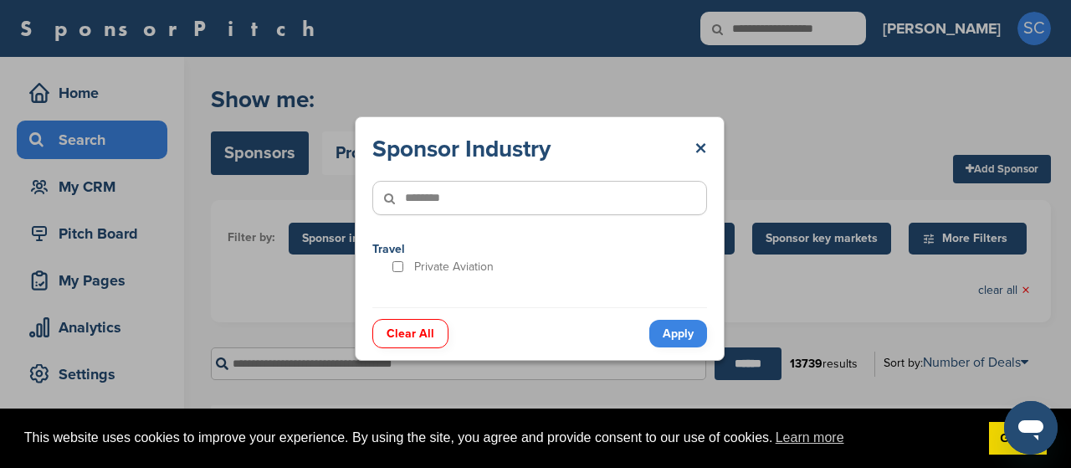
type input"] "********"
click at [714, 347] on input "******" at bounding box center [747, 363] width 67 height 33
click at [681, 335] on link "Apply" at bounding box center [678, 334] width 58 height 28
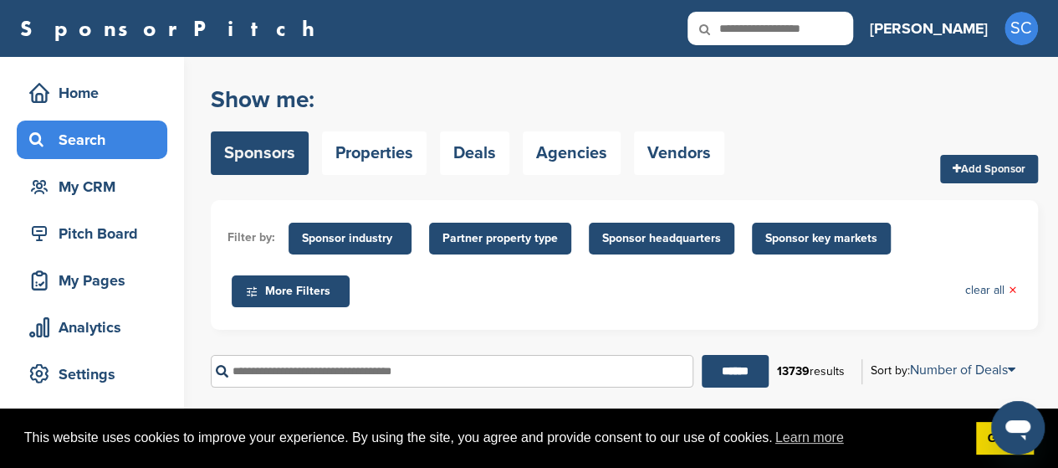
click at [294, 373] on input "text" at bounding box center [452, 371] width 483 height 33
click at [702, 355] on input "******" at bounding box center [735, 371] width 67 height 33
click at [738, 365] on input "******" at bounding box center [754, 371] width 67 height 33
drag, startPoint x: 281, startPoint y: 370, endPoint x: 182, endPoint y: 359, distance: 99.3
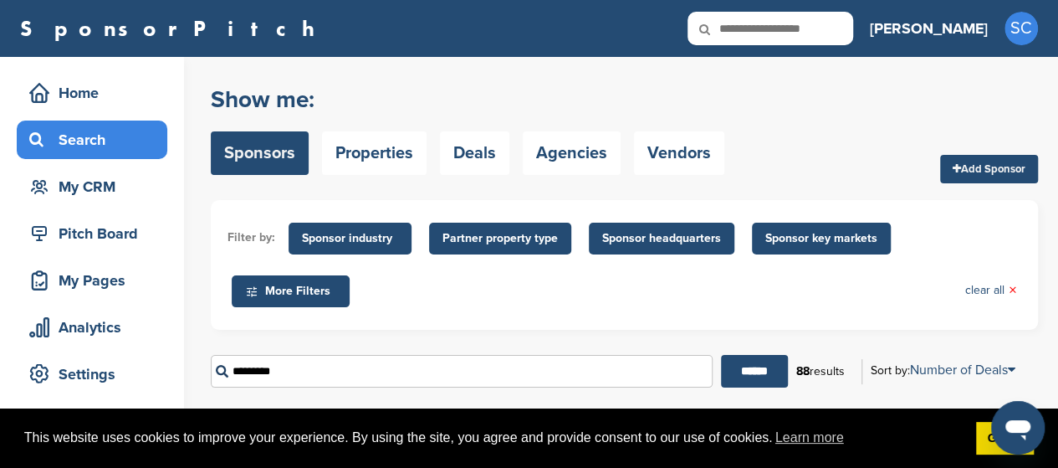
click at [721, 355] on input "******" at bounding box center [754, 371] width 67 height 33
click at [753, 374] on input "******" at bounding box center [760, 371] width 67 height 33
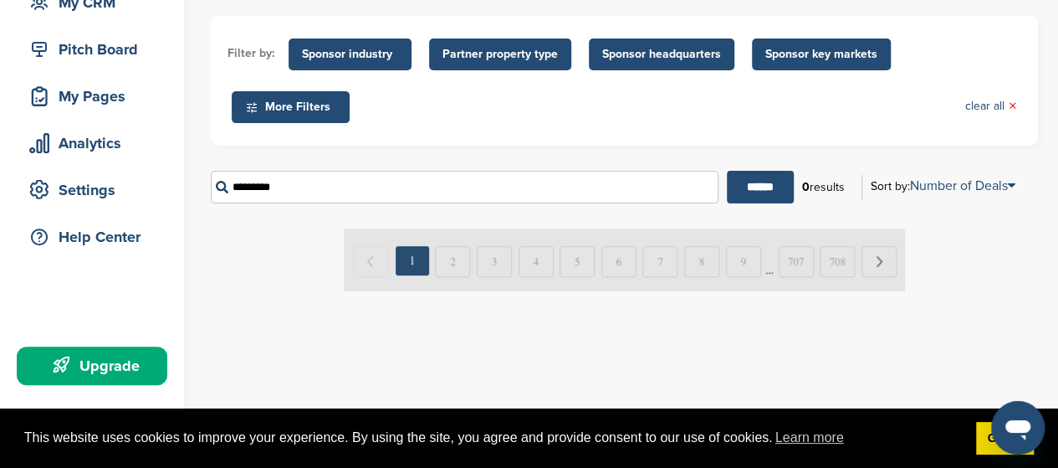
scroll to position [141, 0]
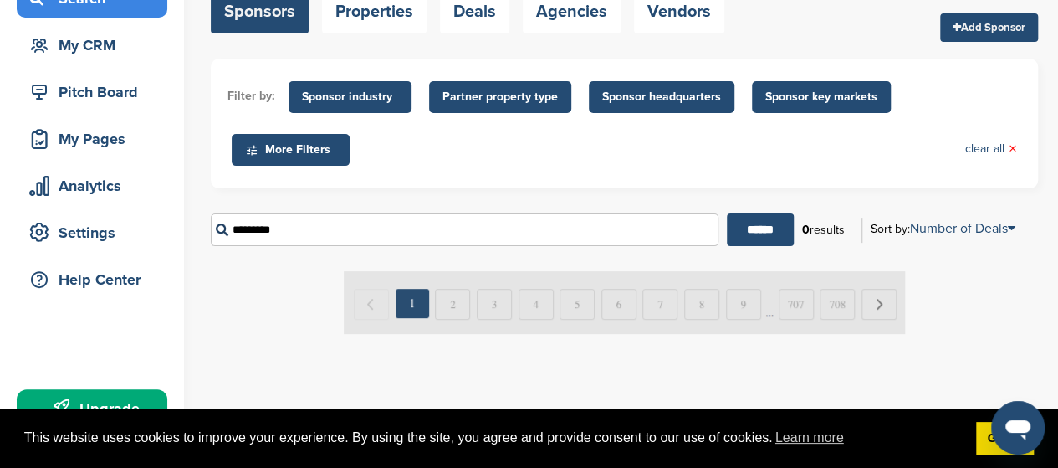
drag, startPoint x: 284, startPoint y: 222, endPoint x: 242, endPoint y: 234, distance: 44.5
click at [242, 234] on input "*********" at bounding box center [465, 229] width 508 height 33
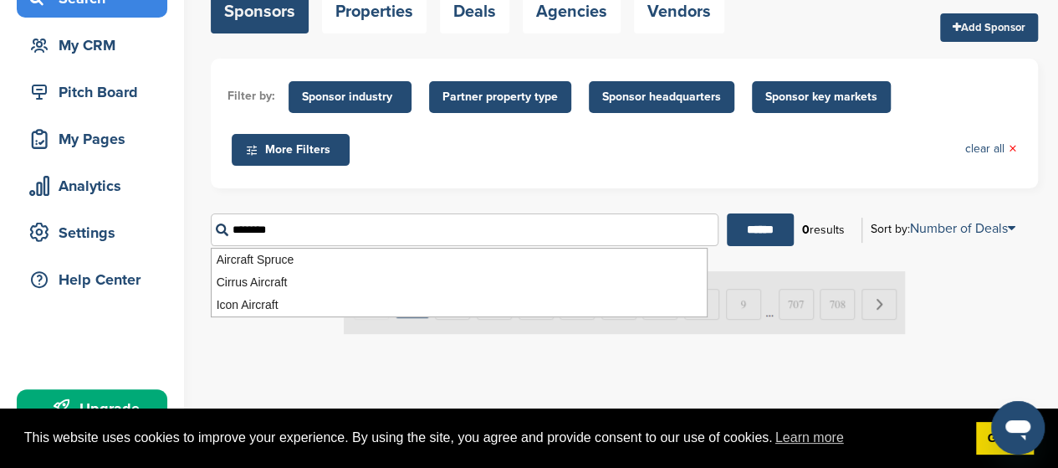
type input "********"
click at [727, 213] on input "******" at bounding box center [760, 229] width 67 height 33
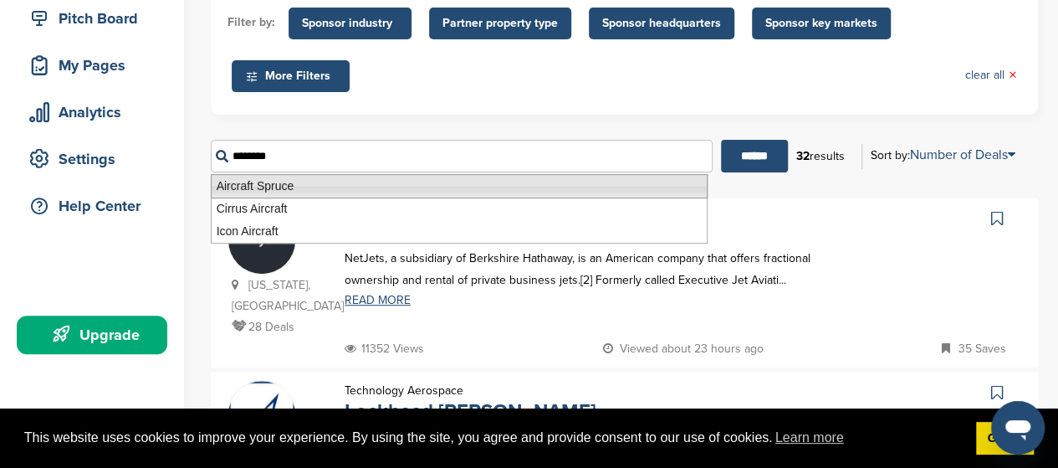
scroll to position [231, 0]
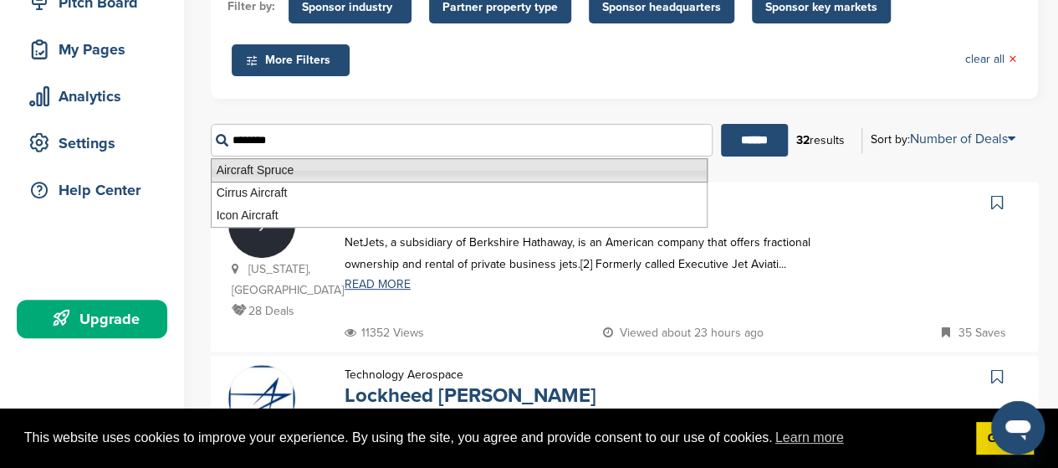
click at [892, 252] on div at bounding box center [934, 256] width 173 height 132
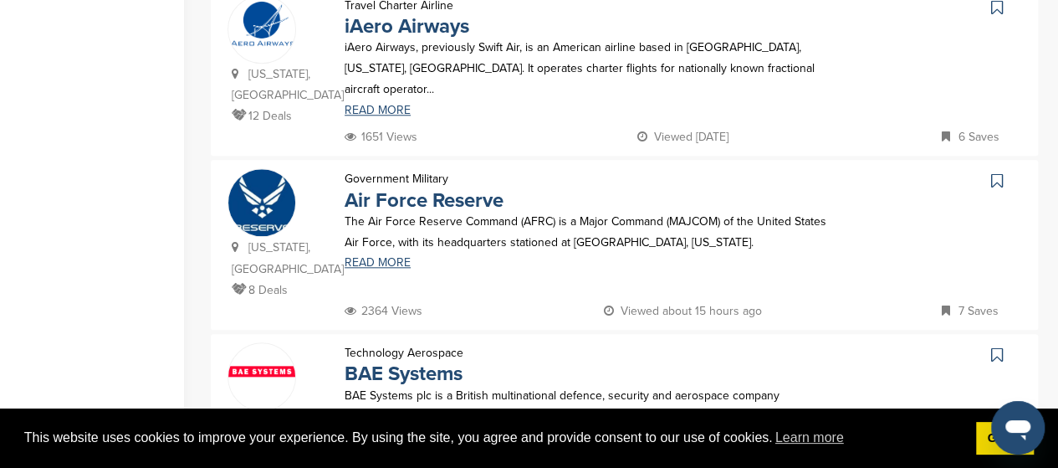
scroll to position [701, 0]
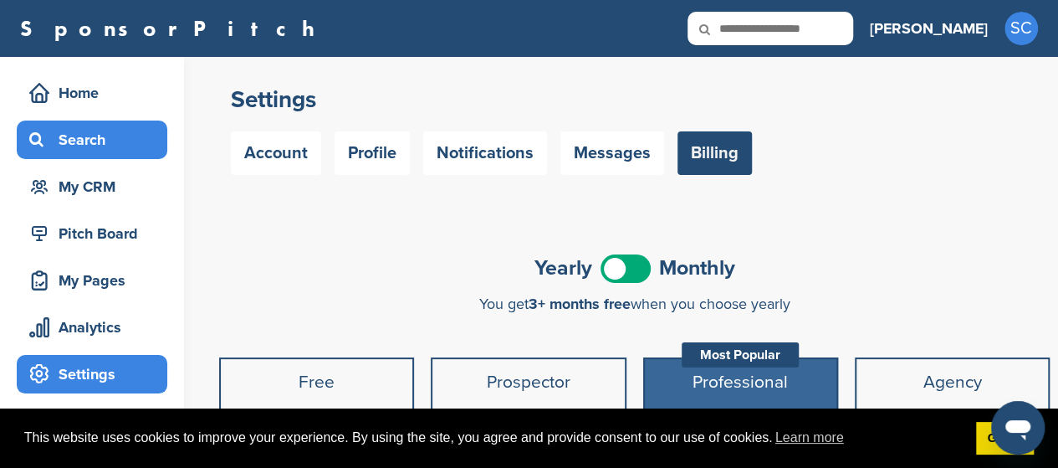
click at [82, 141] on div "Search" at bounding box center [96, 140] width 142 height 30
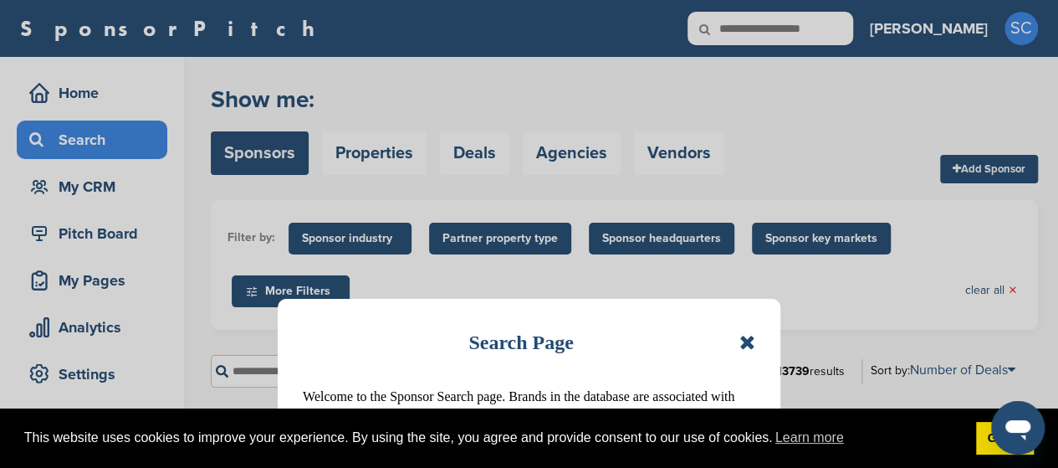
click at [745, 345] on icon at bounding box center [747, 342] width 16 height 20
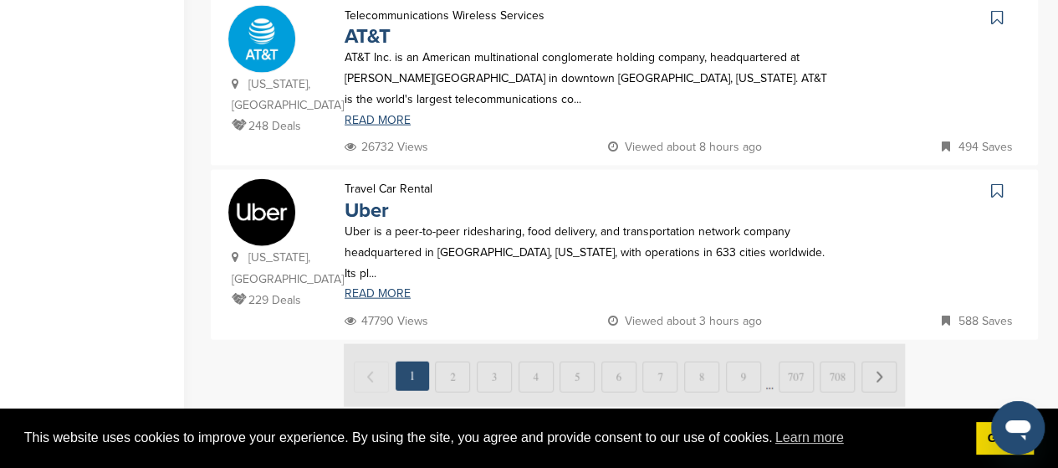
scroll to position [1814, 0]
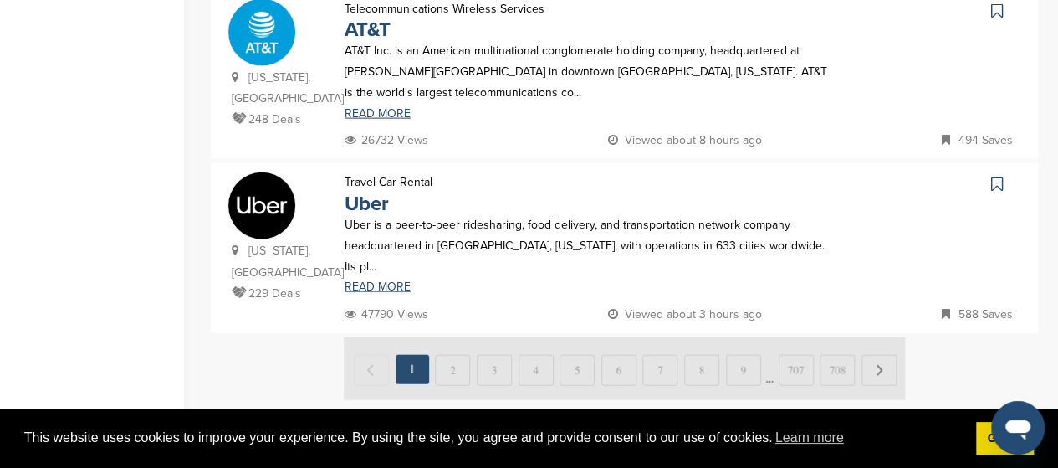
click at [453, 337] on img at bounding box center [624, 368] width 561 height 63
